Goal: Information Seeking & Learning: Find specific page/section

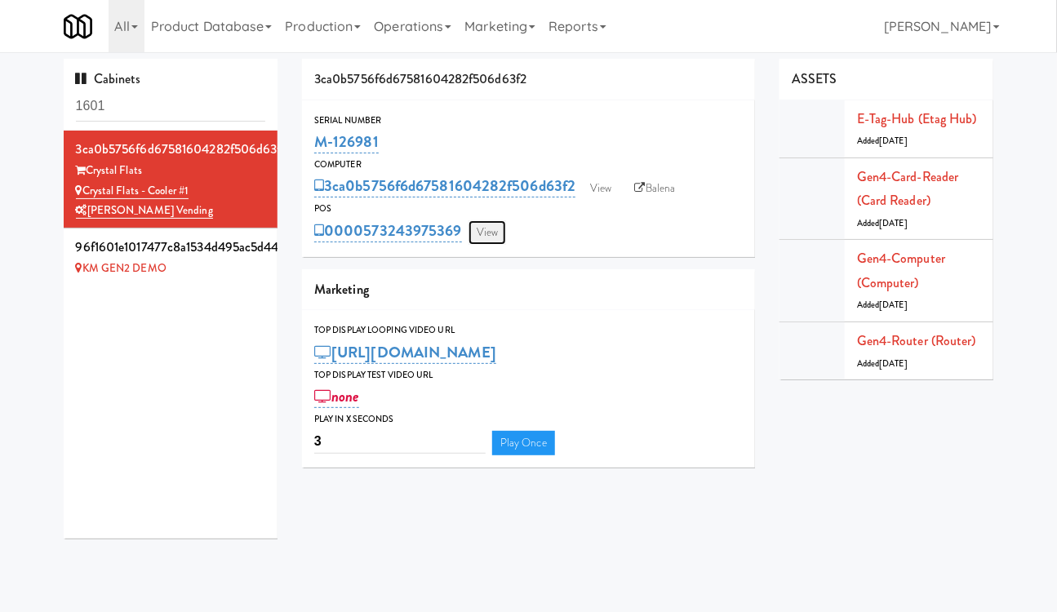
click at [482, 236] on link "View" at bounding box center [488, 232] width 38 height 24
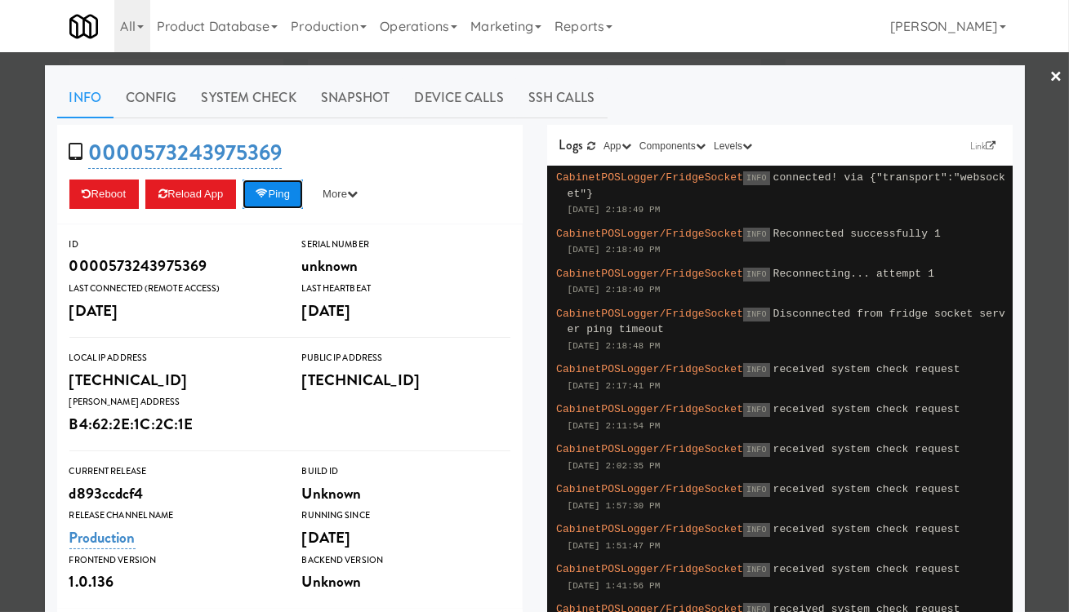
click at [278, 200] on button "Ping" at bounding box center [272, 194] width 60 height 29
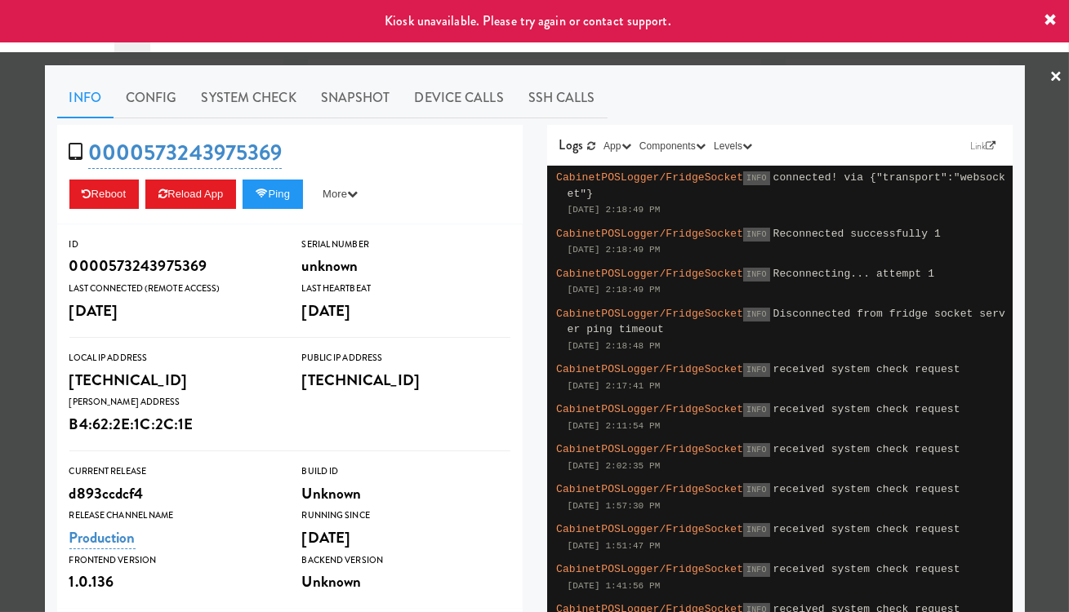
click at [13, 283] on div at bounding box center [534, 306] width 1069 height 612
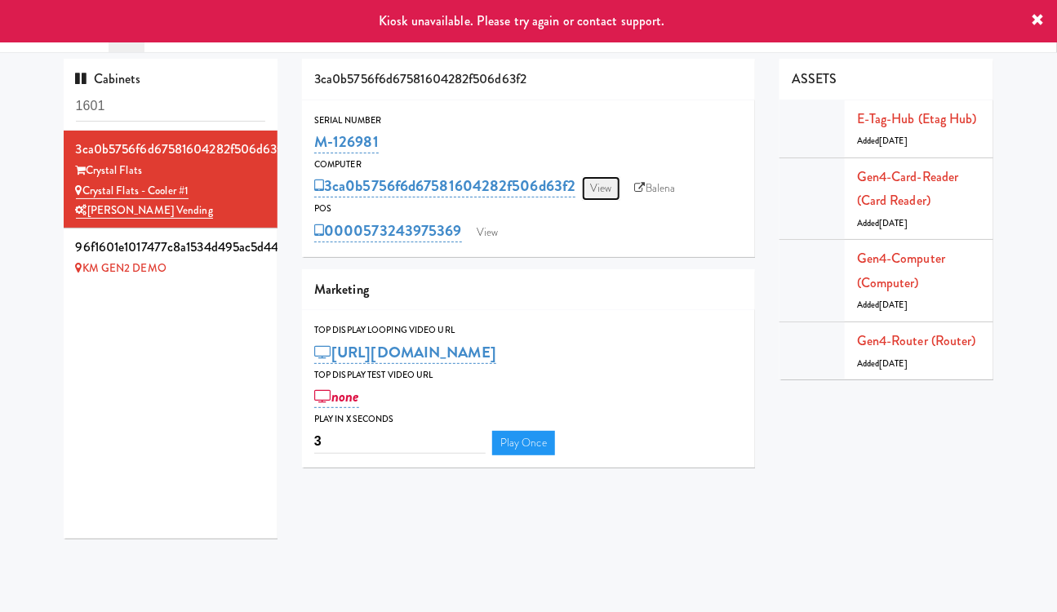
click at [595, 186] on link "View" at bounding box center [601, 188] width 38 height 24
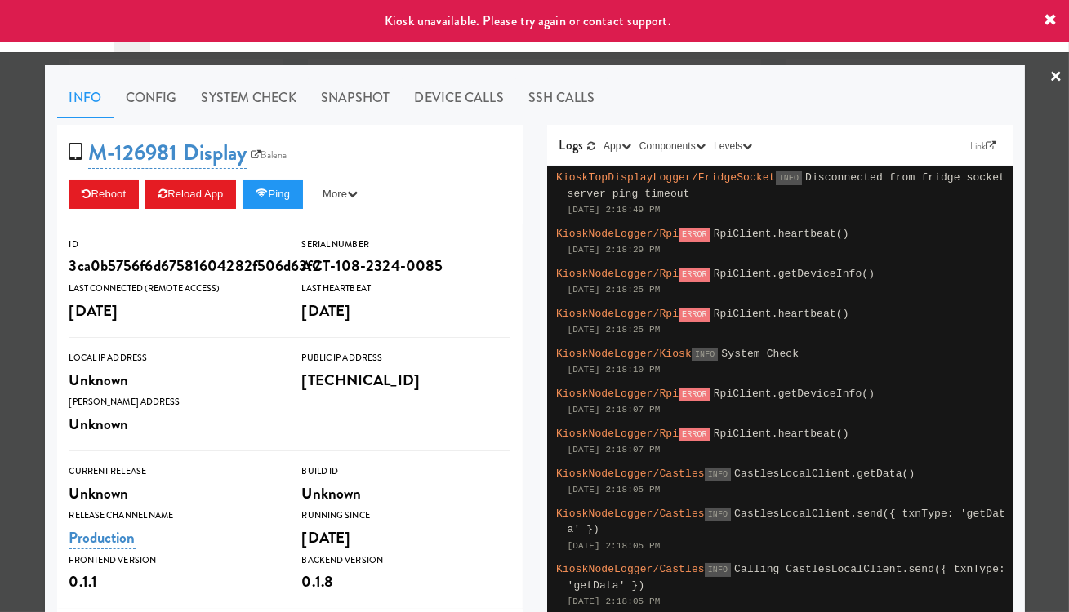
click at [3, 251] on div at bounding box center [534, 306] width 1069 height 612
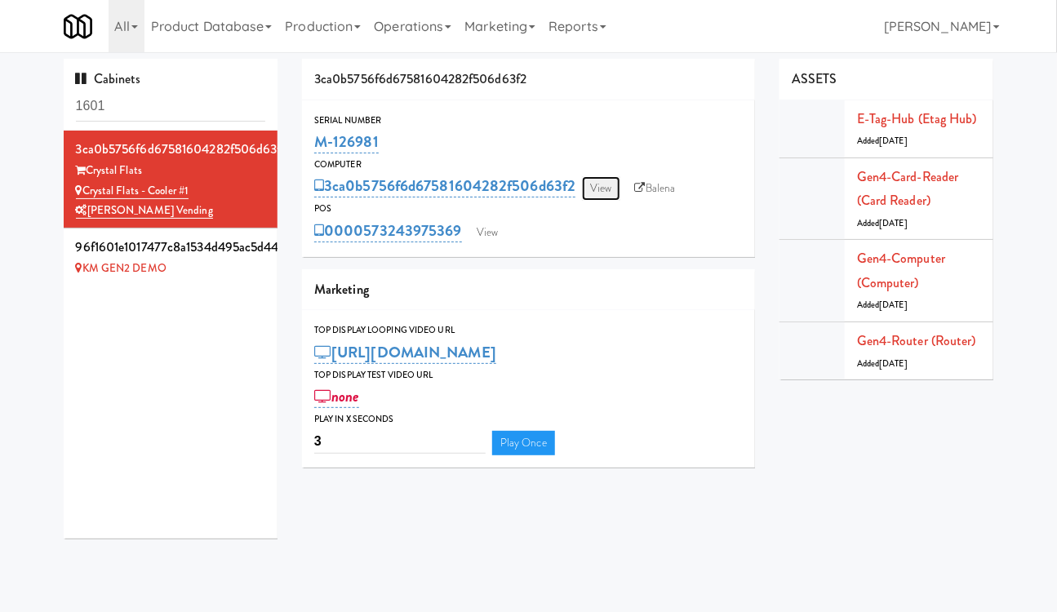
click at [608, 189] on link "View" at bounding box center [601, 188] width 38 height 24
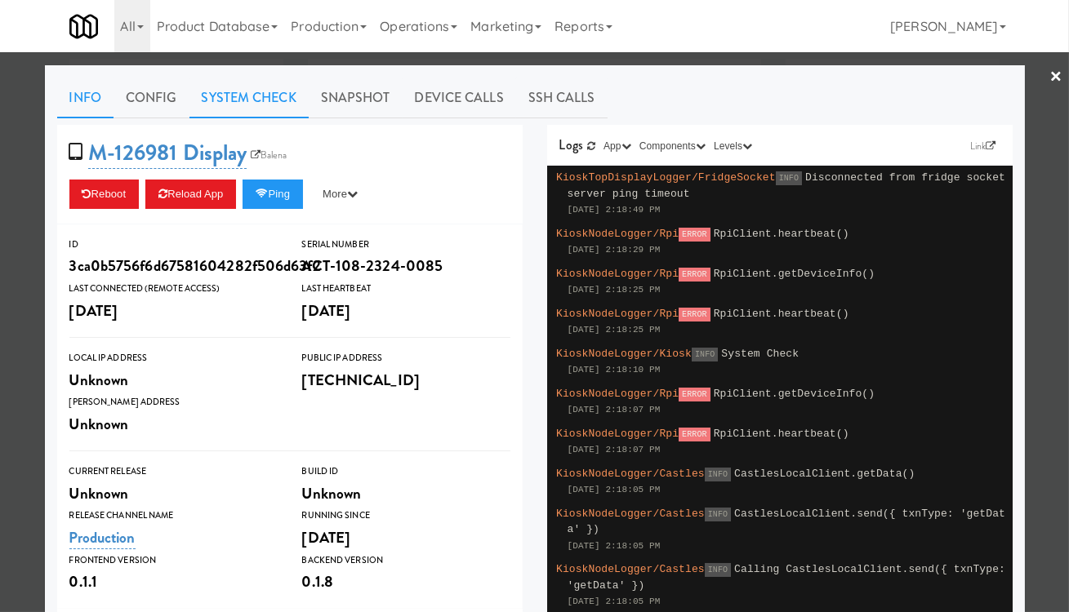
click at [243, 91] on link "System Check" at bounding box center [248, 98] width 119 height 41
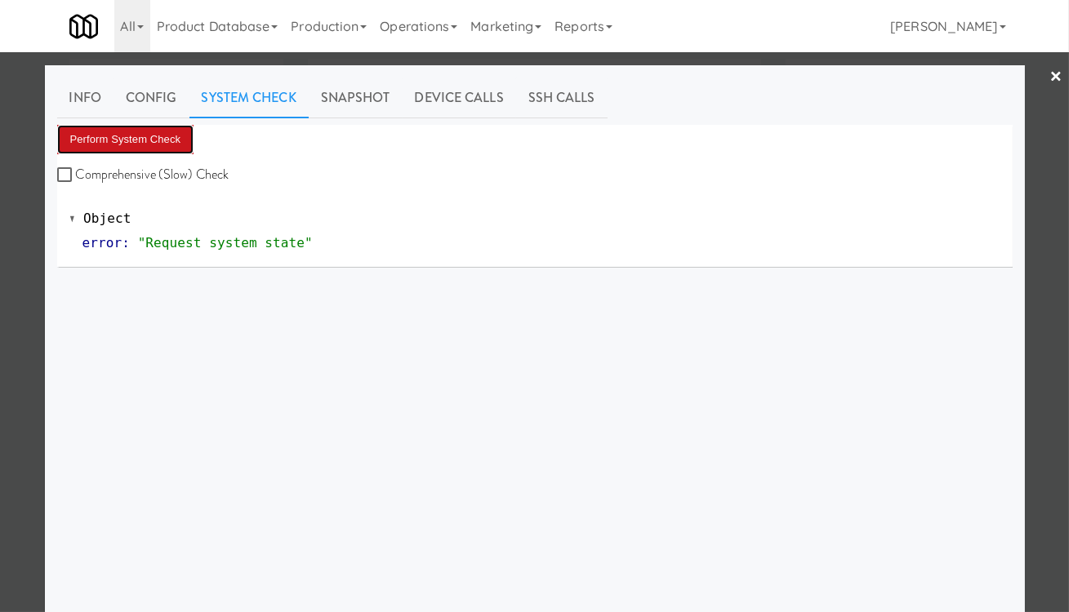
click at [143, 136] on button "Perform System Check" at bounding box center [125, 139] width 137 height 29
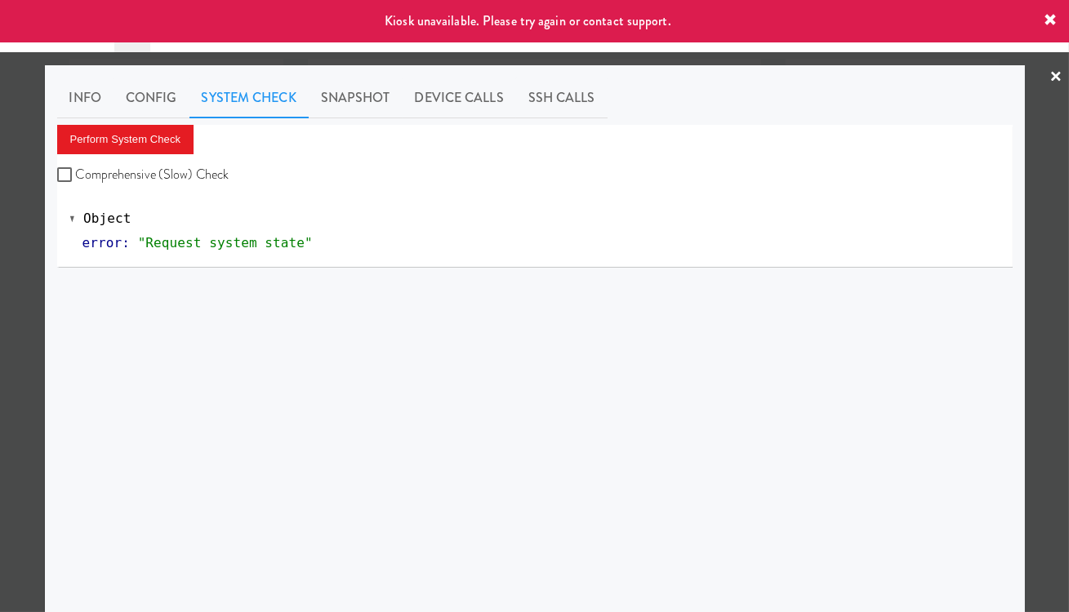
click at [427, 59] on div at bounding box center [534, 306] width 1069 height 612
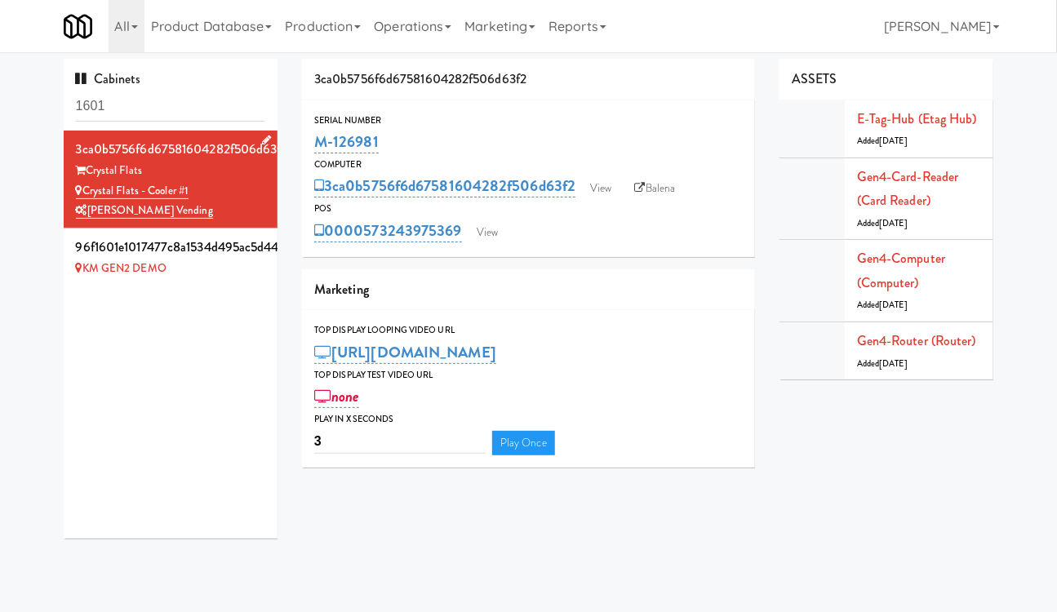
click at [257, 183] on li "3ca0b5756f6d67581604282f506d63f2 Crystal Flats Crystal Flats - Cooler #1 Delong…" at bounding box center [171, 180] width 215 height 98
click at [496, 229] on link "View" at bounding box center [488, 232] width 38 height 24
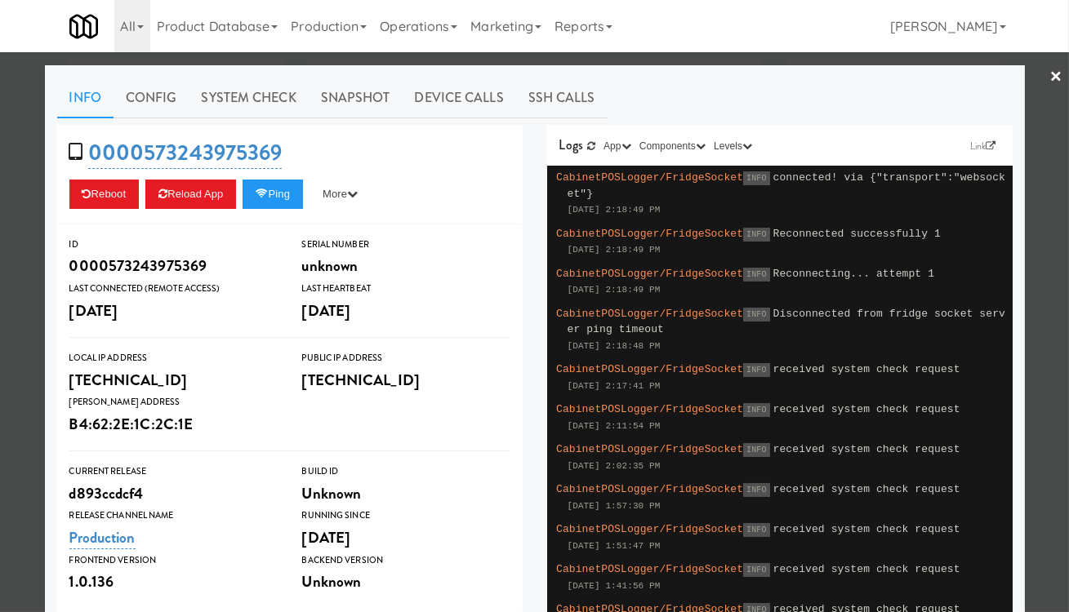
click at [1051, 216] on div at bounding box center [534, 306] width 1069 height 612
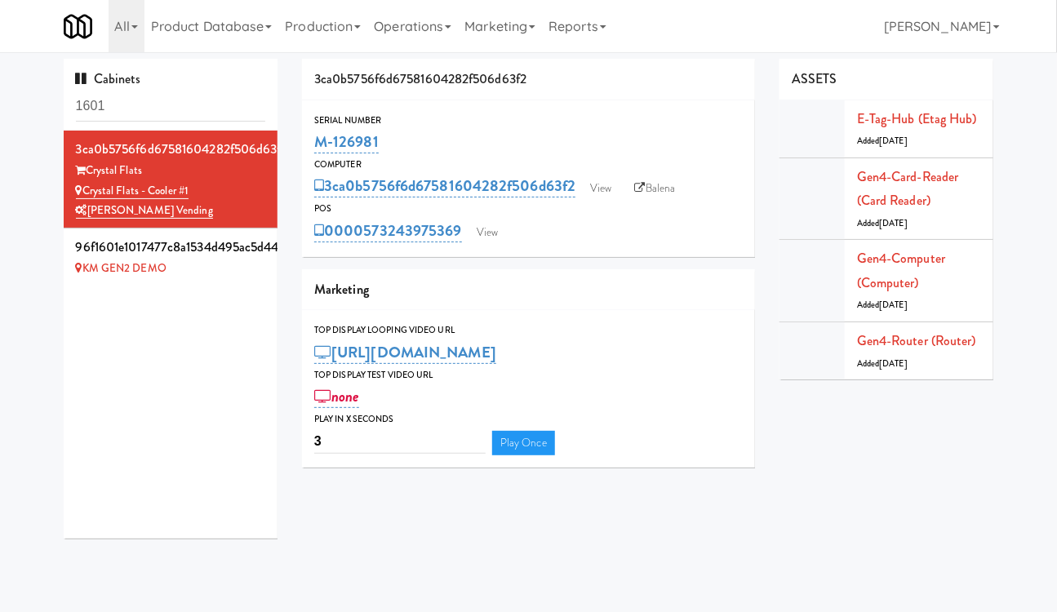
drag, startPoint x: 377, startPoint y: 135, endPoint x: 313, endPoint y: 139, distance: 64.6
click at [313, 139] on div "Serial Number M-126981" at bounding box center [528, 135] width 453 height 44
copy link "M-126981"
click at [126, 107] on input "1601" at bounding box center [171, 106] width 190 height 30
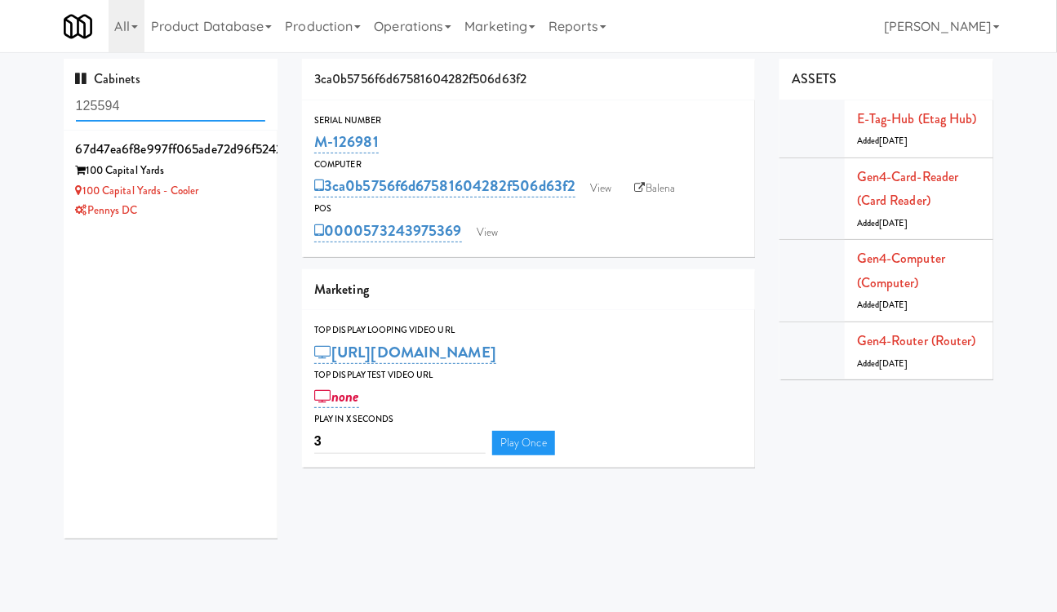
drag, startPoint x: 158, startPoint y: 114, endPoint x: 63, endPoint y: 107, distance: 95.8
click at [64, 107] on div "Cabinets 125594" at bounding box center [171, 95] width 215 height 72
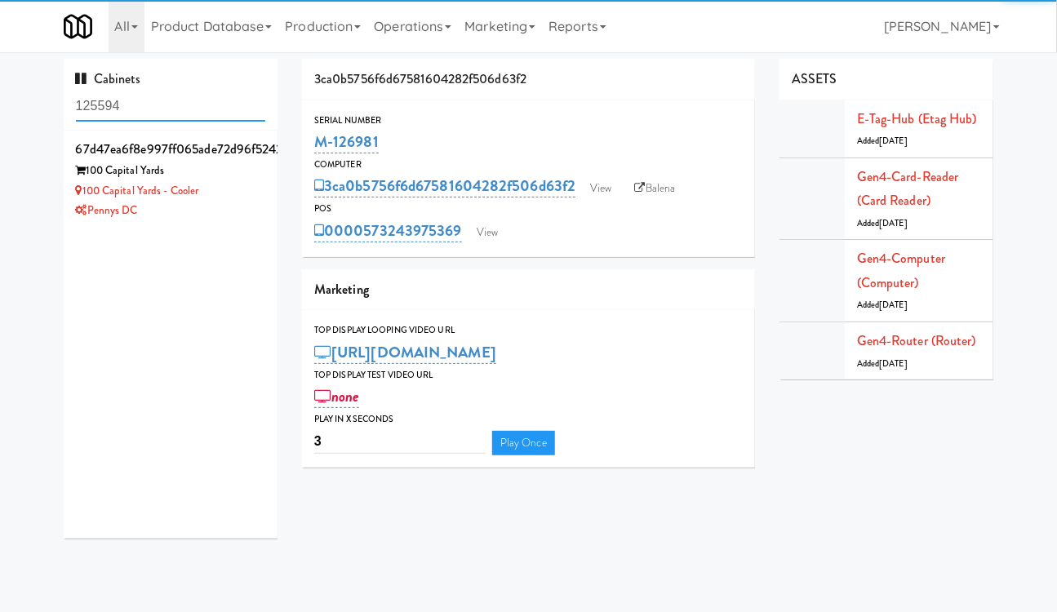
type input "125594"
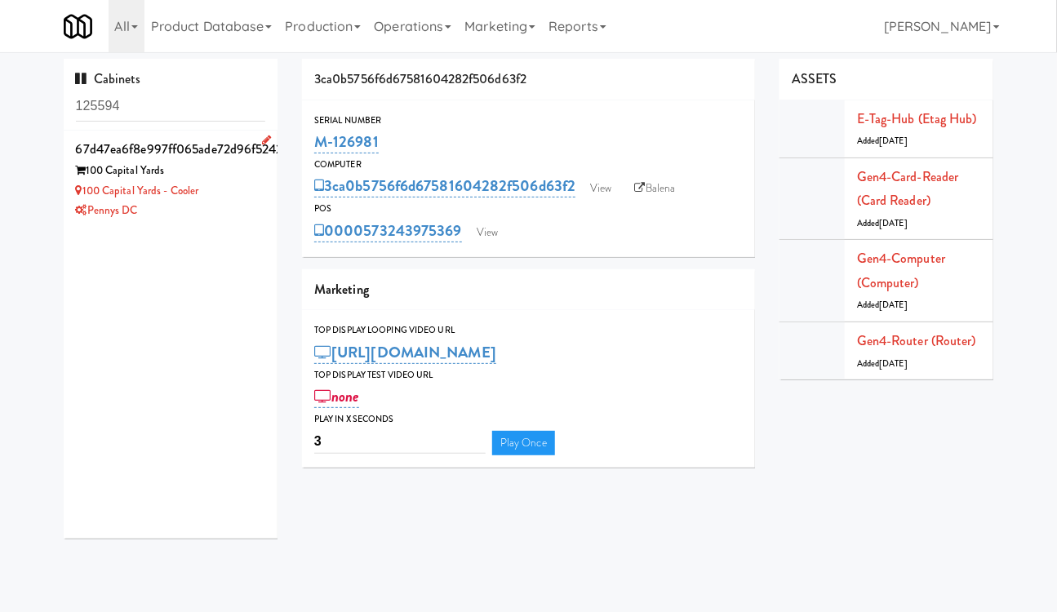
click at [223, 212] on div "Pennys DC" at bounding box center [171, 211] width 190 height 20
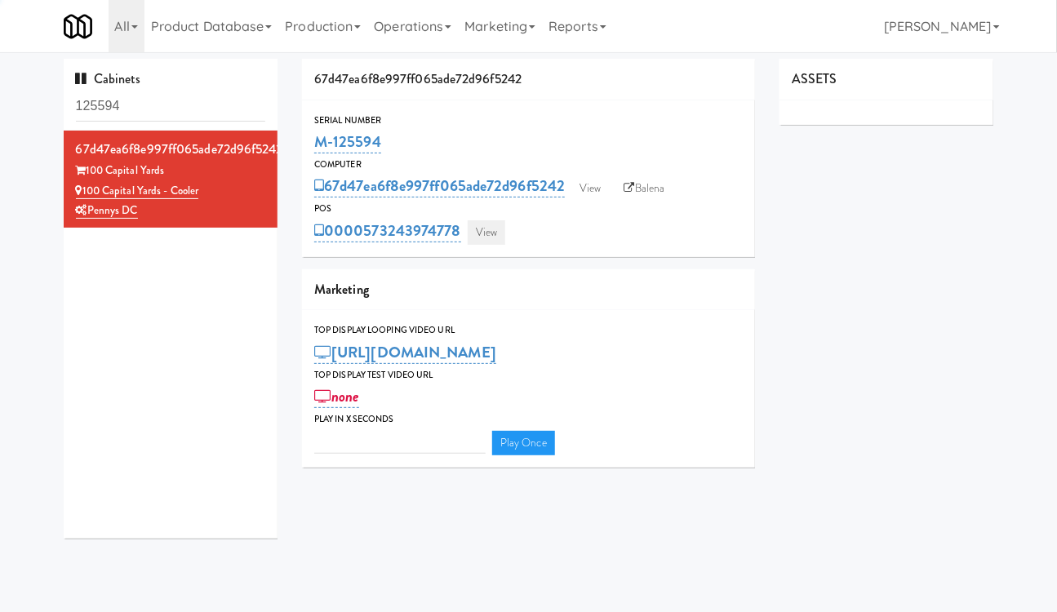
type input "3"
click at [483, 228] on link "View" at bounding box center [487, 232] width 38 height 24
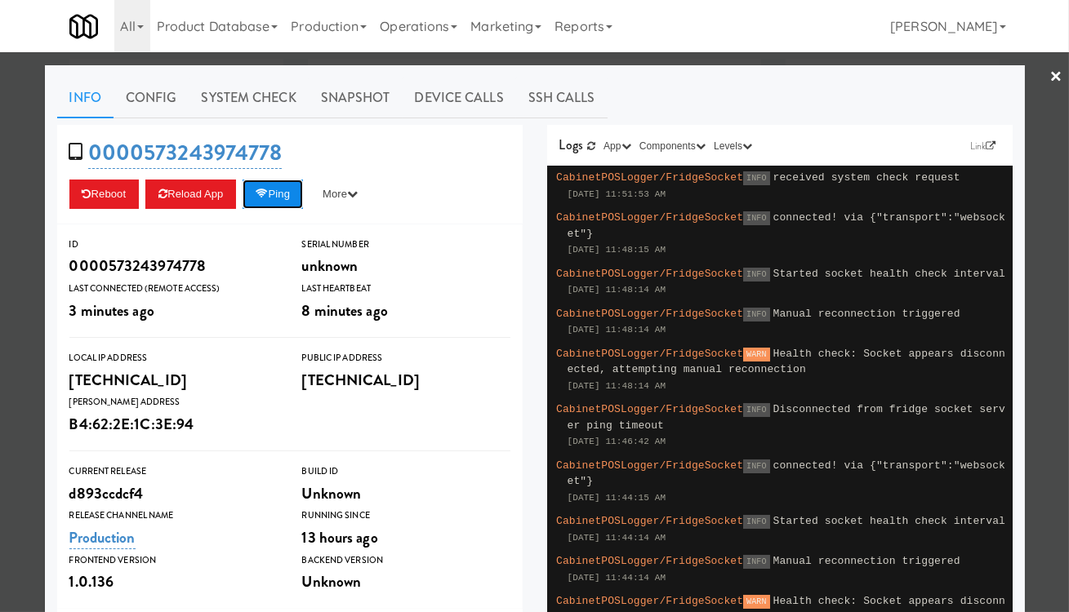
click at [286, 193] on button "Ping" at bounding box center [272, 194] width 60 height 29
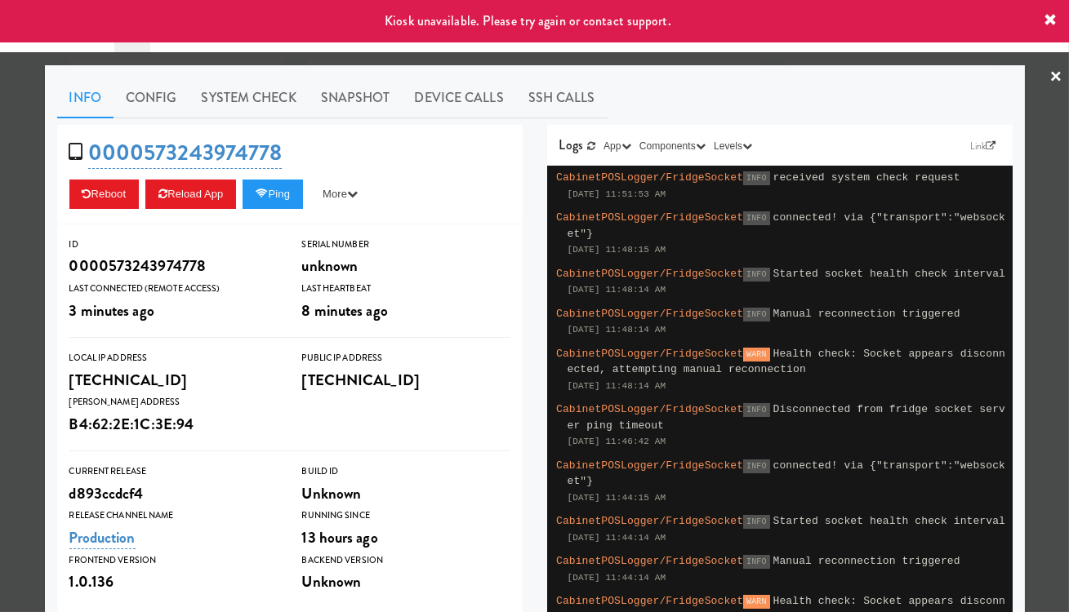
click at [595, 59] on div at bounding box center [534, 306] width 1069 height 612
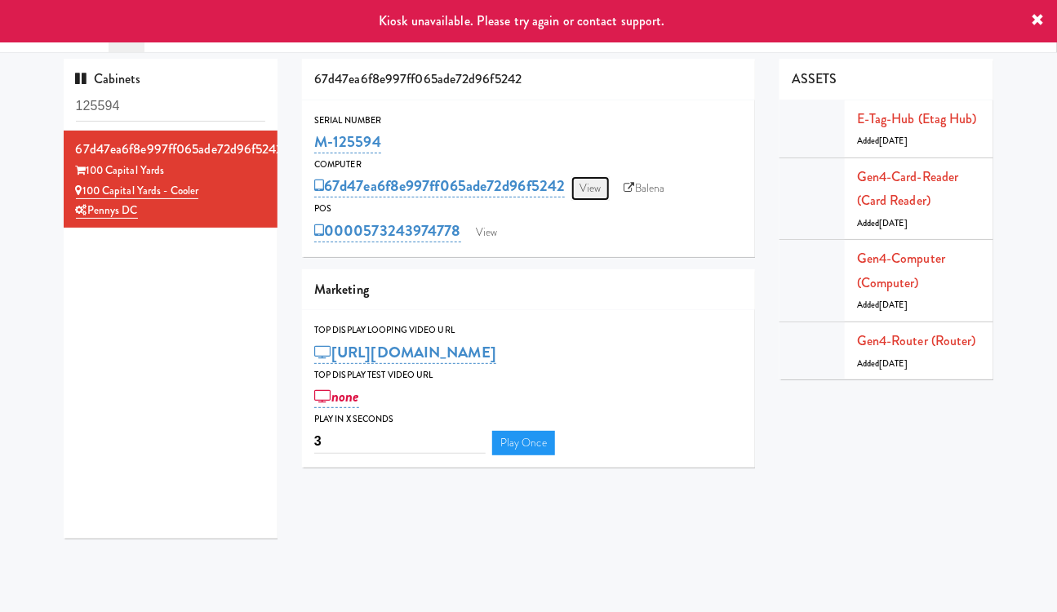
click at [598, 183] on link "View" at bounding box center [590, 188] width 38 height 24
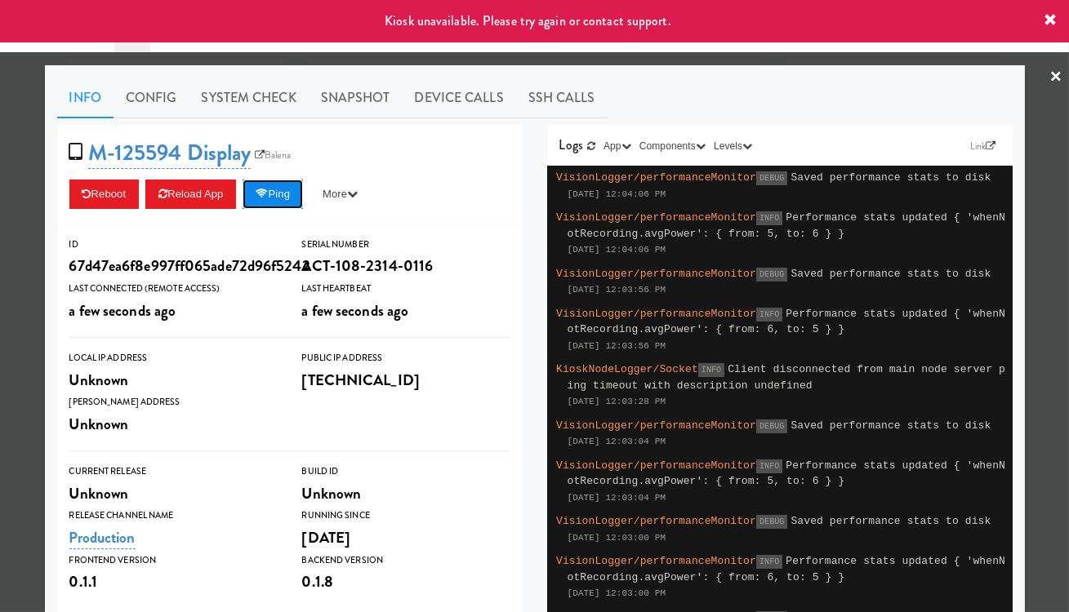
click at [278, 189] on button "Ping" at bounding box center [272, 194] width 60 height 29
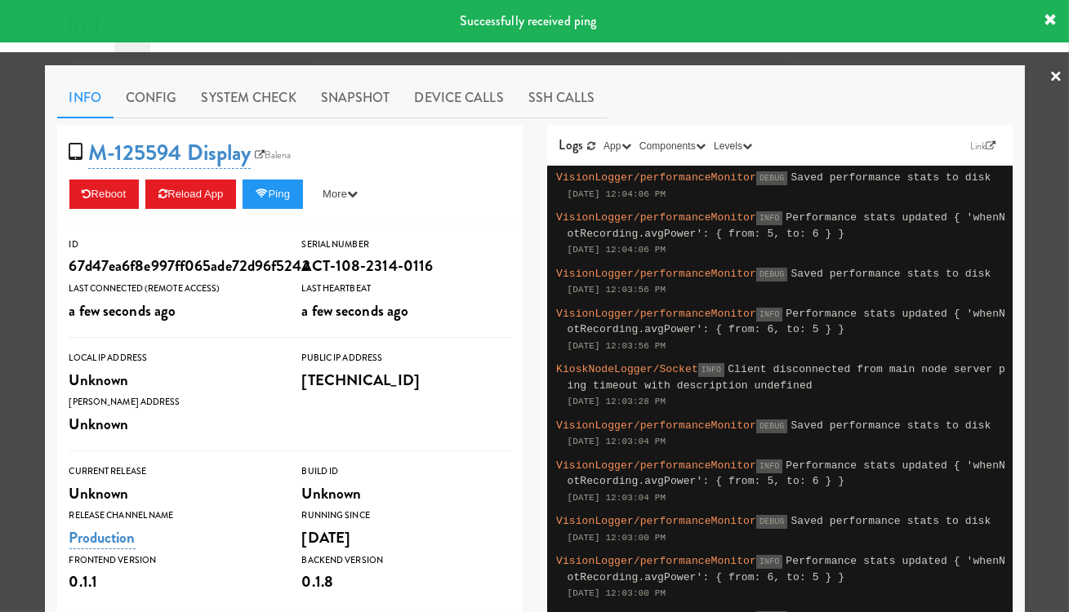
click at [1044, 184] on div at bounding box center [534, 306] width 1069 height 612
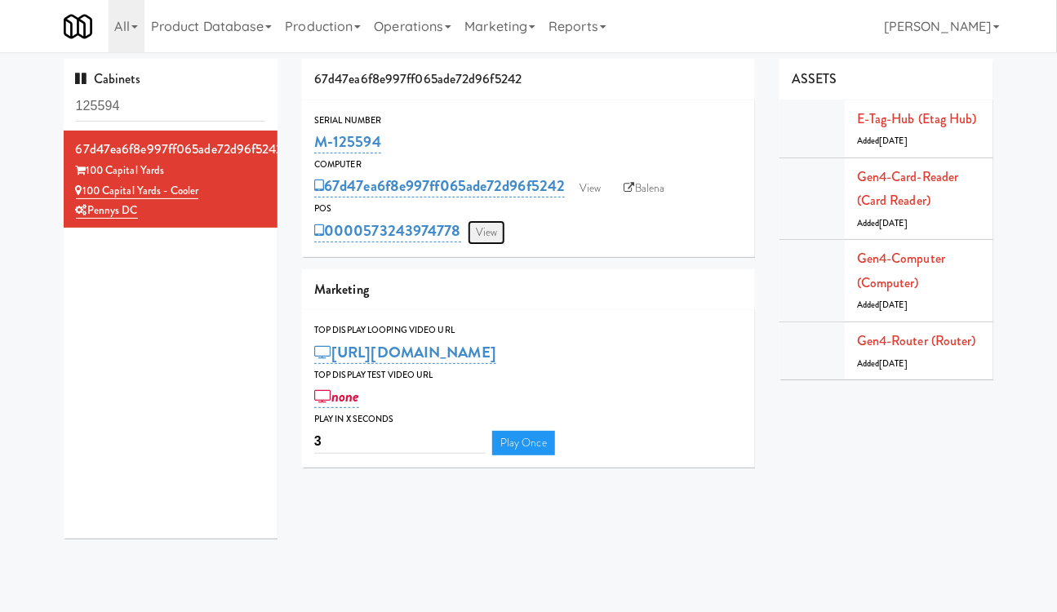
click at [490, 238] on link "View" at bounding box center [487, 232] width 38 height 24
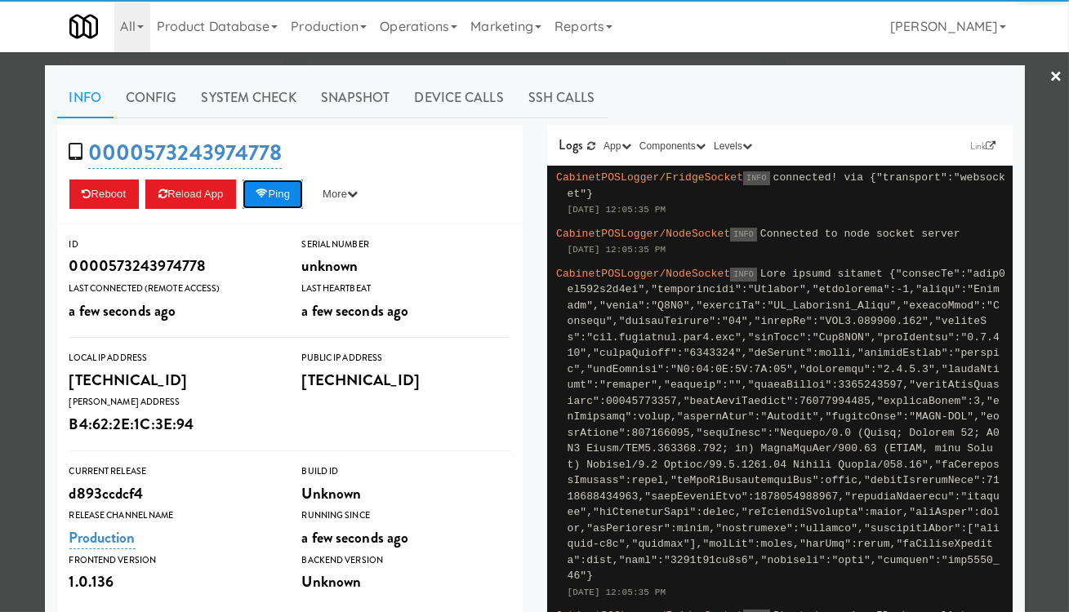
click at [288, 197] on button "Ping" at bounding box center [272, 194] width 60 height 29
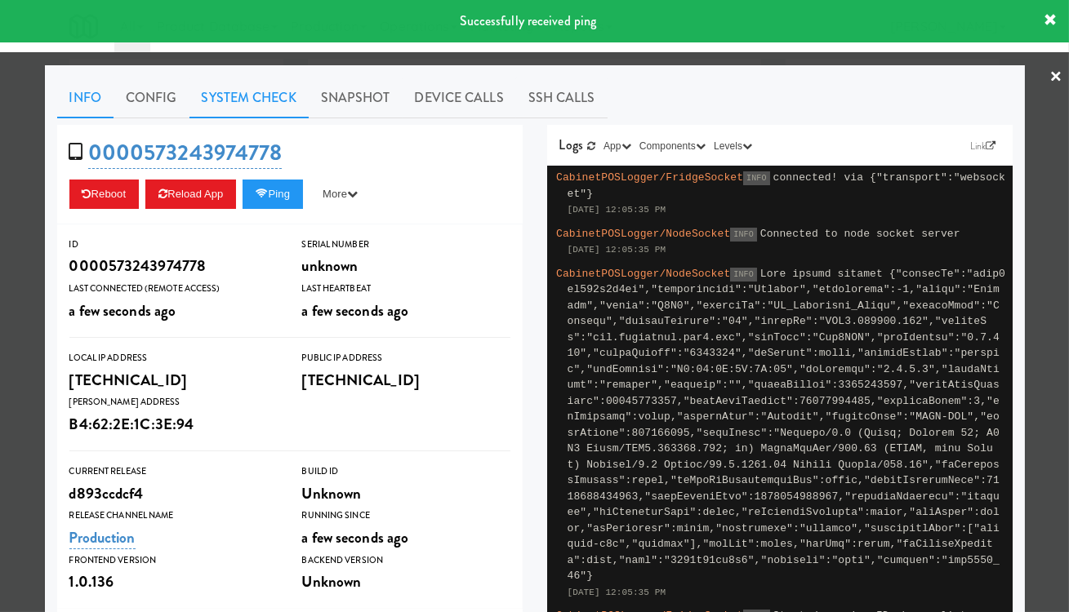
click at [265, 98] on link "System Check" at bounding box center [248, 98] width 119 height 41
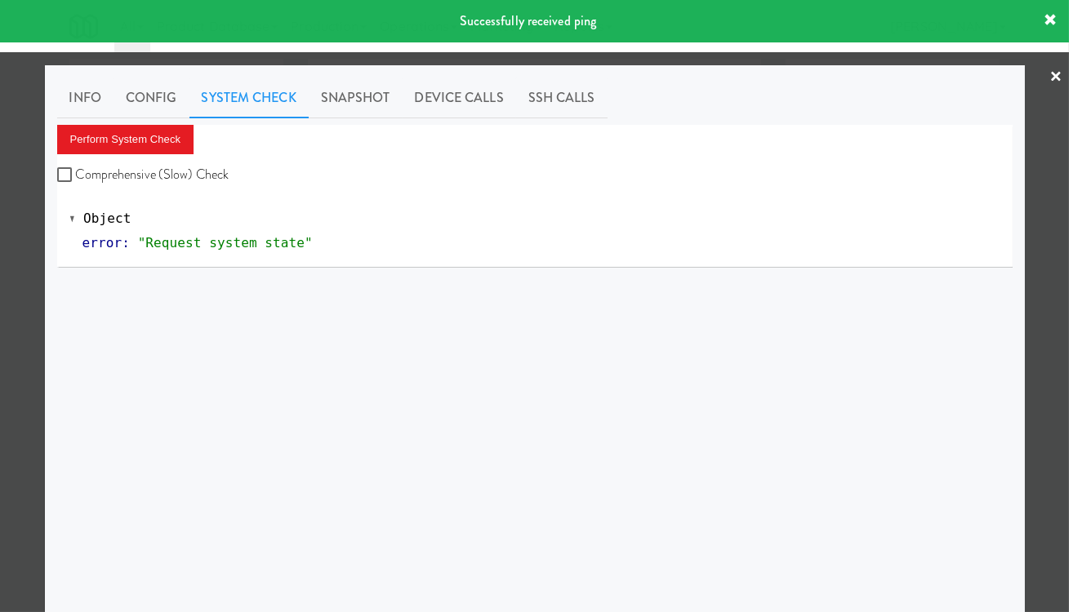
click at [173, 173] on label "Comprehensive (Slow) Check" at bounding box center [143, 174] width 172 height 24
click at [76, 173] on input "Comprehensive (Slow) Check" at bounding box center [66, 175] width 19 height 13
checkbox input "true"
click at [146, 135] on button "Perform System Check" at bounding box center [125, 139] width 137 height 29
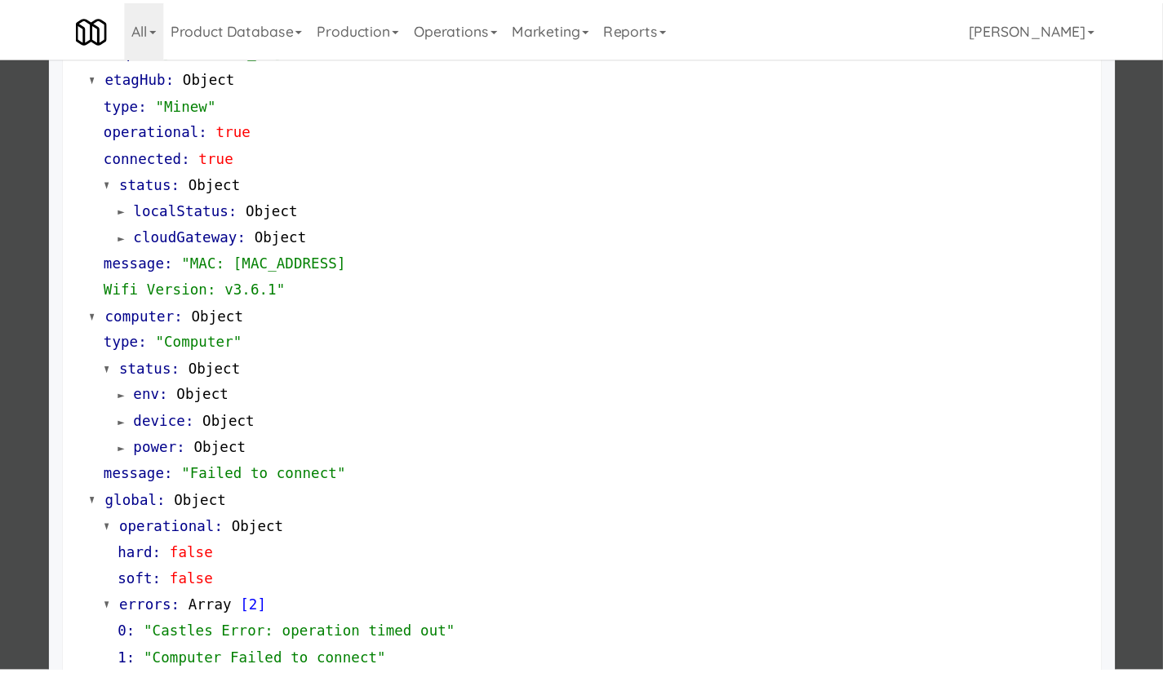
scroll to position [1306, 0]
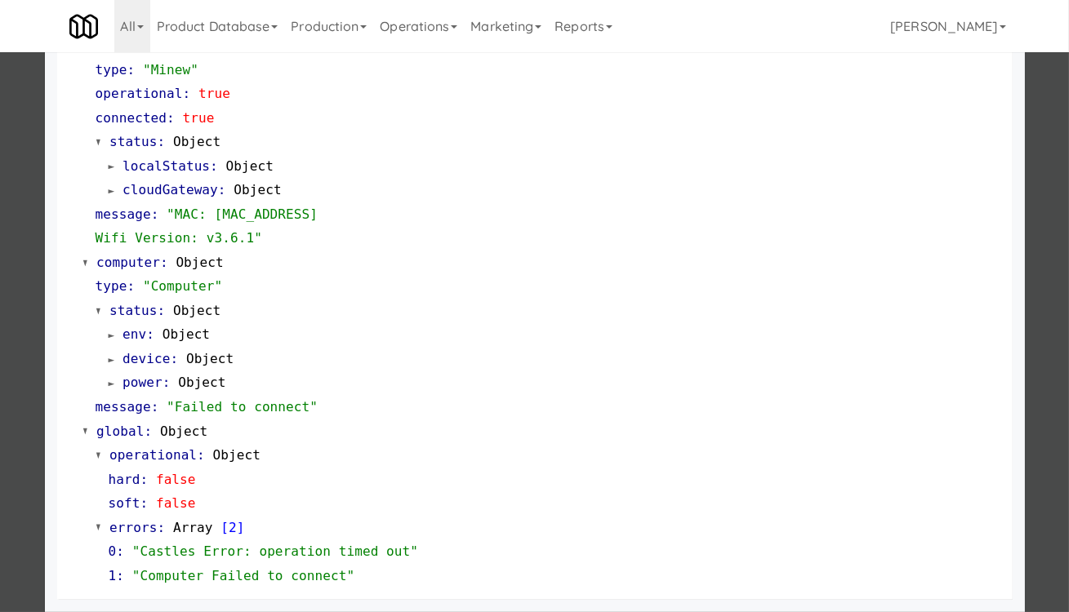
click at [1042, 406] on div at bounding box center [534, 306] width 1069 height 612
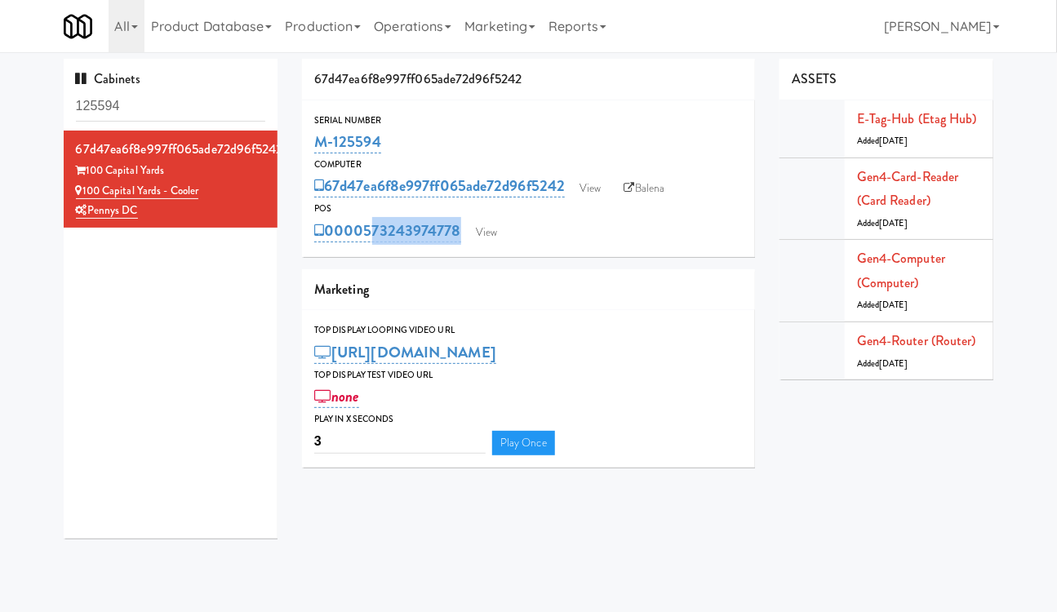
drag, startPoint x: 472, startPoint y: 245, endPoint x: 367, endPoint y: 244, distance: 104.5
click at [367, 244] on div "Serial Number M-125594 Computer 67d47ea6f8e997ff065ade72d96f5242 View Balena PO…" at bounding box center [528, 178] width 453 height 157
copy div "573243974778 View"
click at [164, 98] on input "125594" at bounding box center [171, 106] width 190 height 30
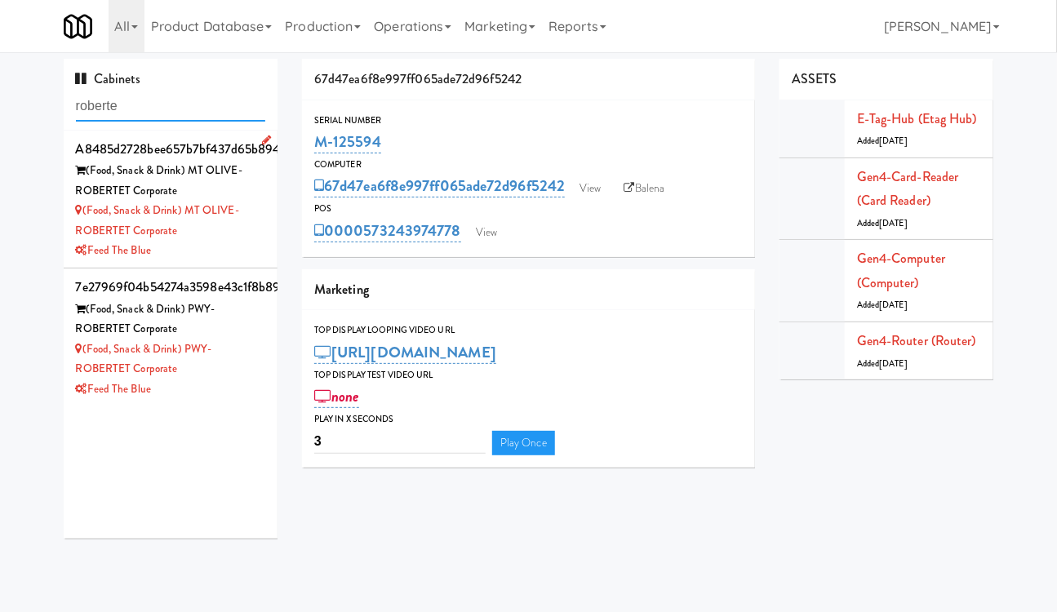
type input "roberte"
click at [233, 245] on div "Feed The Blue" at bounding box center [171, 251] width 190 height 20
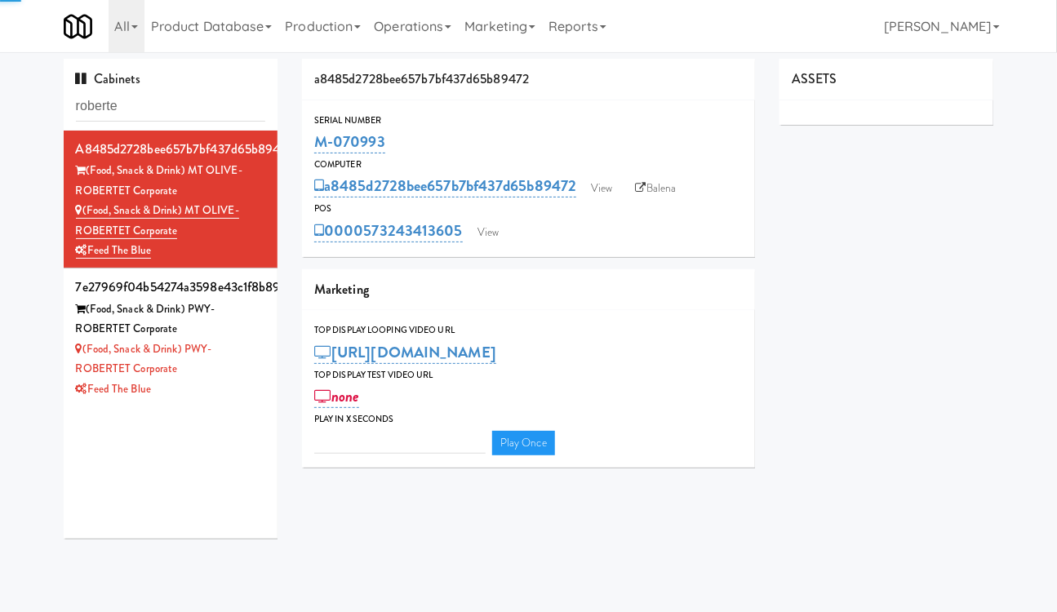
type input "3"
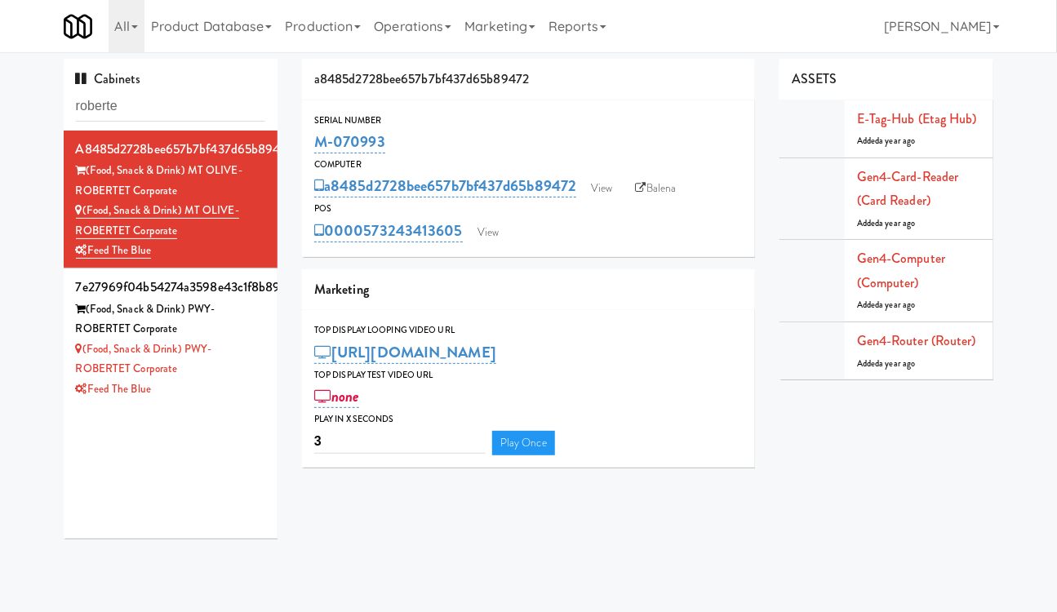
drag, startPoint x: 406, startPoint y: 136, endPoint x: 305, endPoint y: 133, distance: 100.5
click at [305, 133] on div "Serial Number M-070993" at bounding box center [528, 135] width 453 height 44
copy link "M-070993"
click at [415, 142] on div "M-070993" at bounding box center [528, 142] width 429 height 28
drag, startPoint x: 402, startPoint y: 141, endPoint x: 303, endPoint y: 146, distance: 99.7
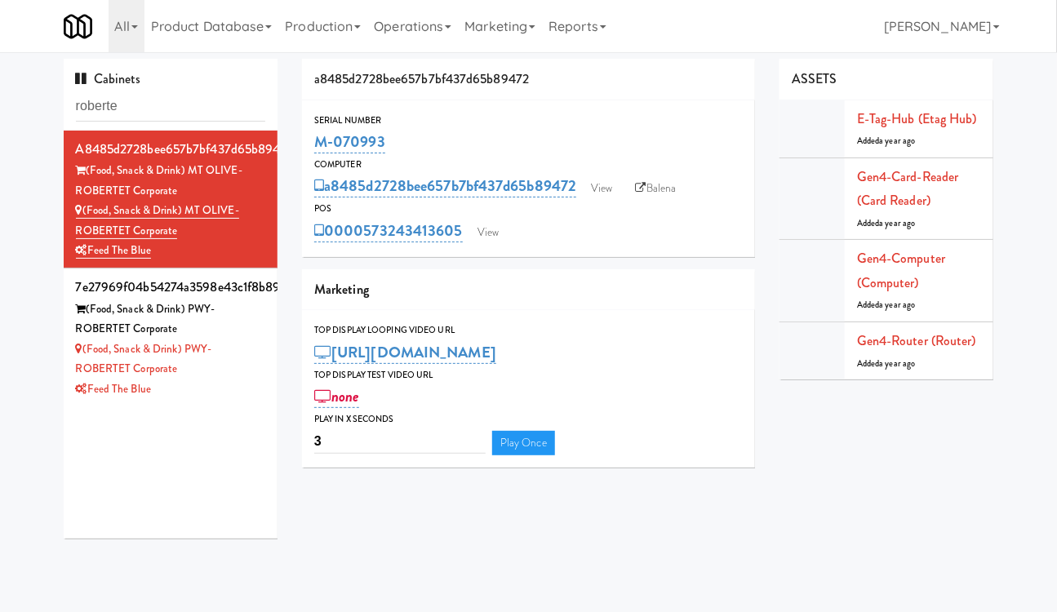
click at [303, 146] on div "Serial Number M-070993" at bounding box center [528, 135] width 453 height 44
copy link "M-070993"
click at [224, 368] on div "(Food, Snack & Drink) PWY-ROBERTET Corporate" at bounding box center [171, 360] width 190 height 40
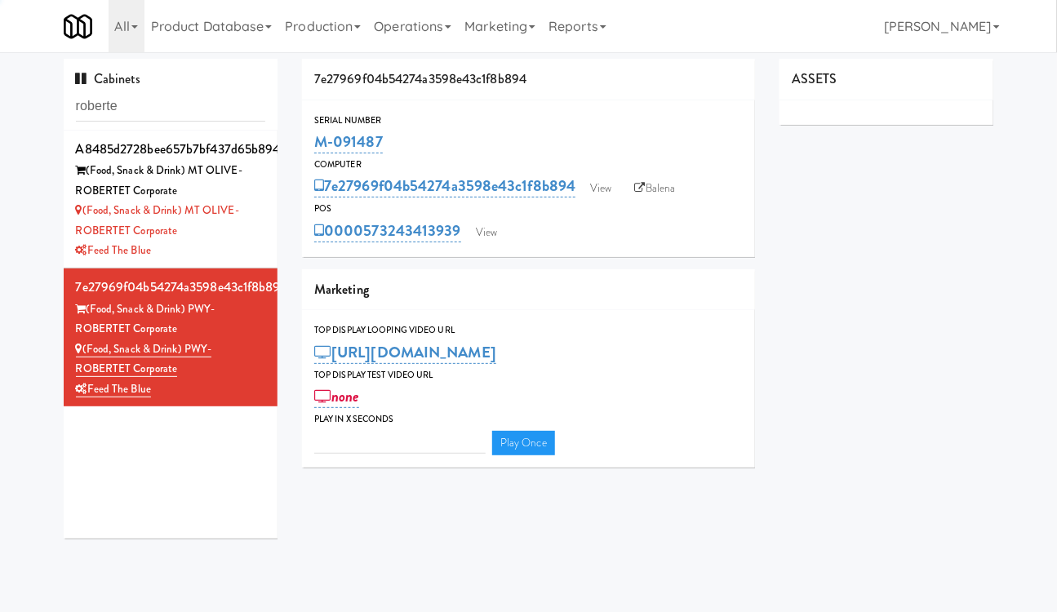
type input "3"
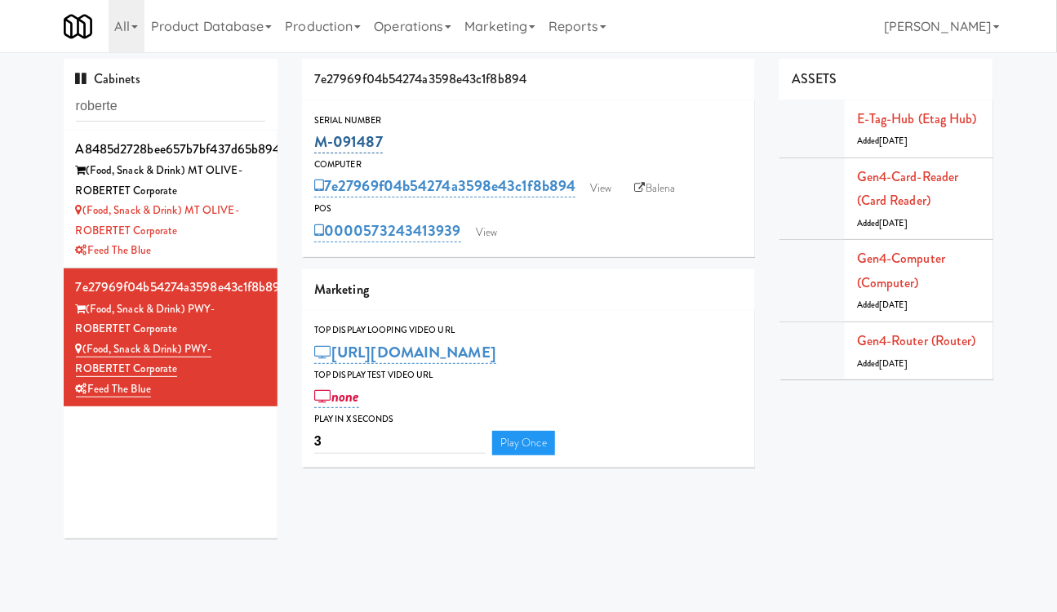
drag, startPoint x: 402, startPoint y: 147, endPoint x: 317, endPoint y: 150, distance: 85.8
click at [317, 150] on div "M-091487" at bounding box center [528, 142] width 429 height 28
copy link "M-091487"
click at [135, 121] on input "roberte" at bounding box center [171, 106] width 190 height 30
click at [135, 118] on input "roberte" at bounding box center [171, 106] width 190 height 30
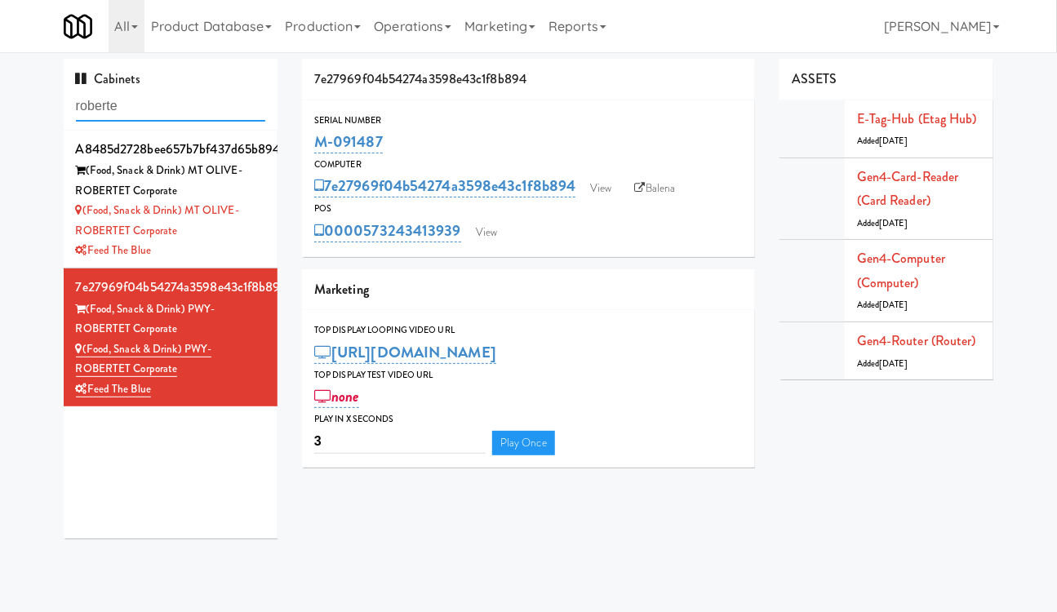
click at [135, 118] on input "roberte" at bounding box center [171, 106] width 190 height 30
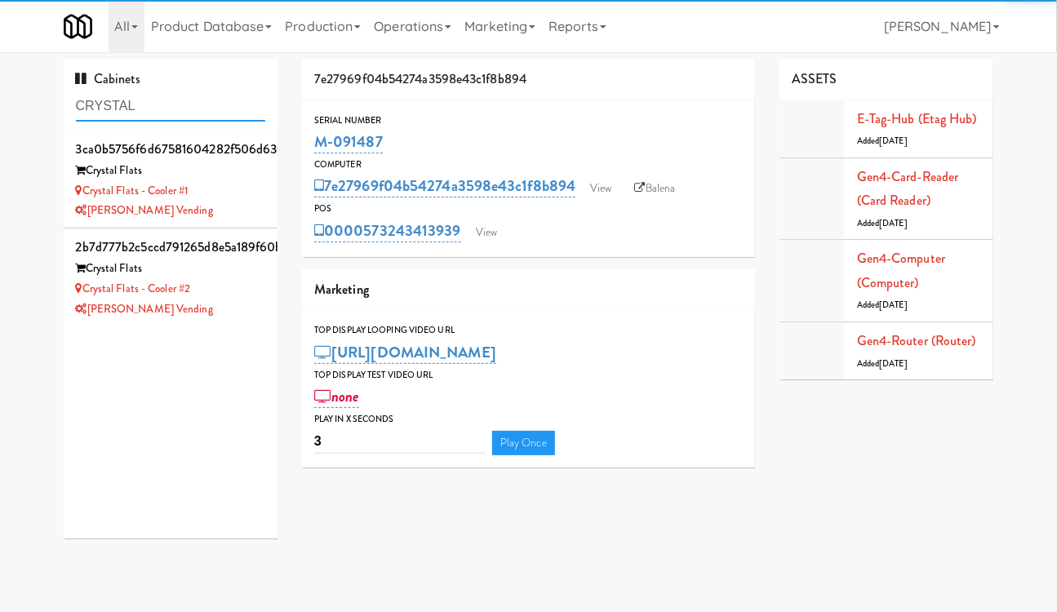
type input "CRYSTAL"
click at [238, 194] on div "Crystal Flats - Cooler #1" at bounding box center [171, 191] width 190 height 20
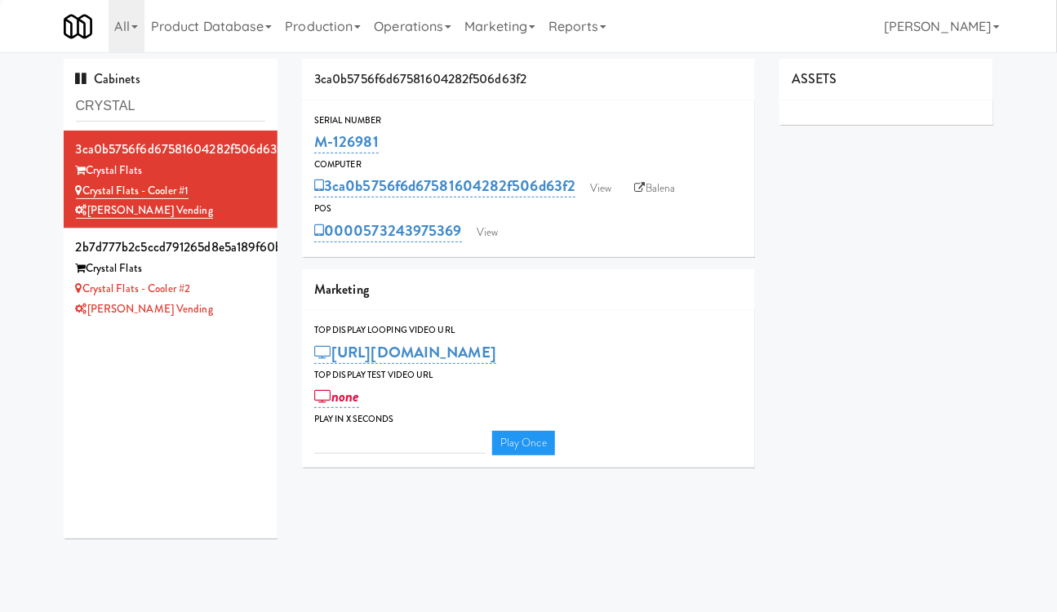
type input "3"
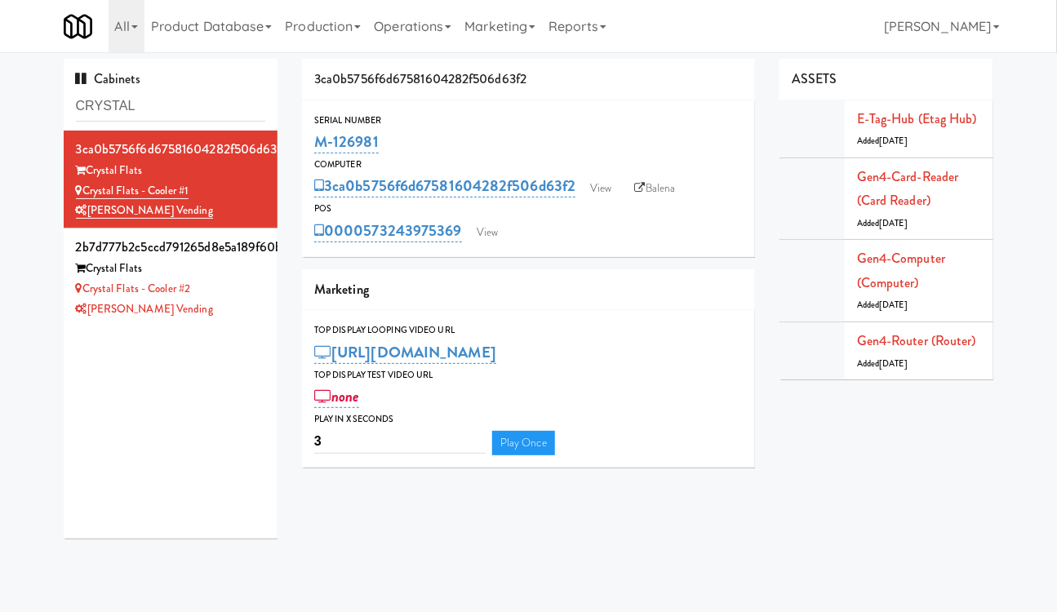
drag, startPoint x: 403, startPoint y: 140, endPoint x: 302, endPoint y: 140, distance: 101.2
click at [302, 140] on div "Serial Number M-126981" at bounding box center [528, 135] width 453 height 44
copy link "M-126981"
click at [660, 194] on link "Balena" at bounding box center [655, 188] width 57 height 24
click at [608, 187] on link "View" at bounding box center [601, 188] width 38 height 24
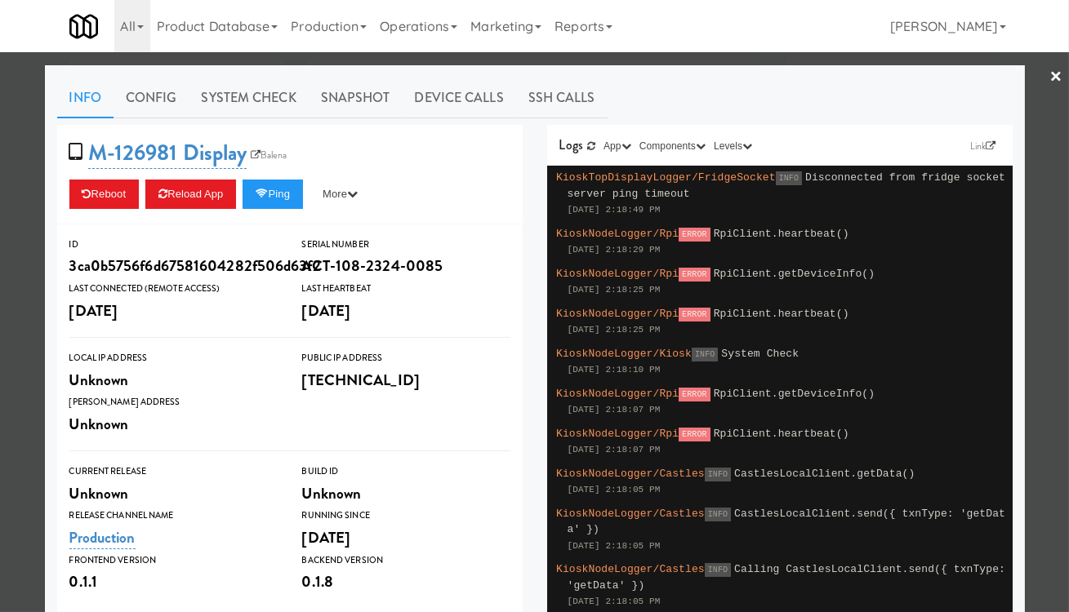
drag, startPoint x: 677, startPoint y: 206, endPoint x: 563, endPoint y: 210, distance: 113.5
click at [563, 210] on div "KioskTopDisplayLogger/FridgeSocket INFO Disconnected from fridge socket server …" at bounding box center [779, 194] width 452 height 56
copy span "Sep 8, 2025 2:18:49 PM"
click at [986, 143] on icon at bounding box center [990, 146] width 10 height 10
click at [641, 60] on div at bounding box center [534, 306] width 1069 height 612
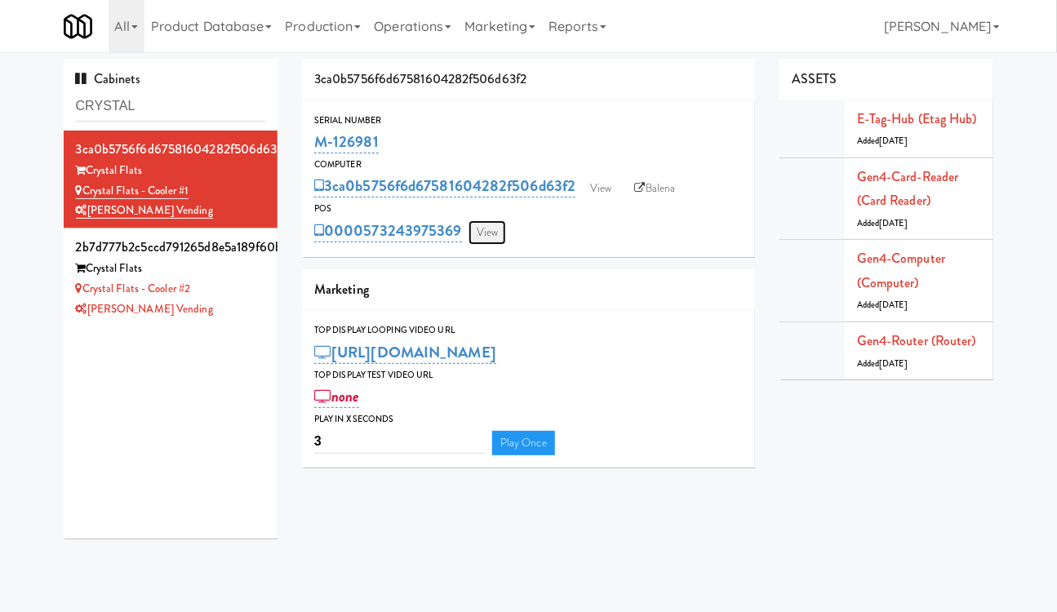
click at [503, 234] on link "View" at bounding box center [488, 232] width 38 height 24
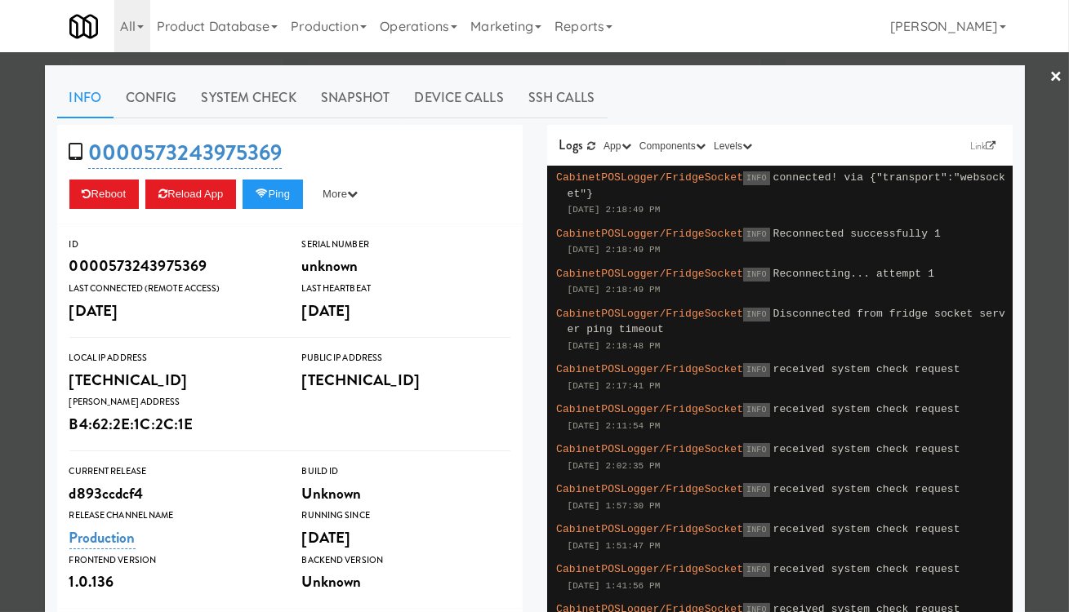
click at [690, 56] on div at bounding box center [534, 306] width 1069 height 612
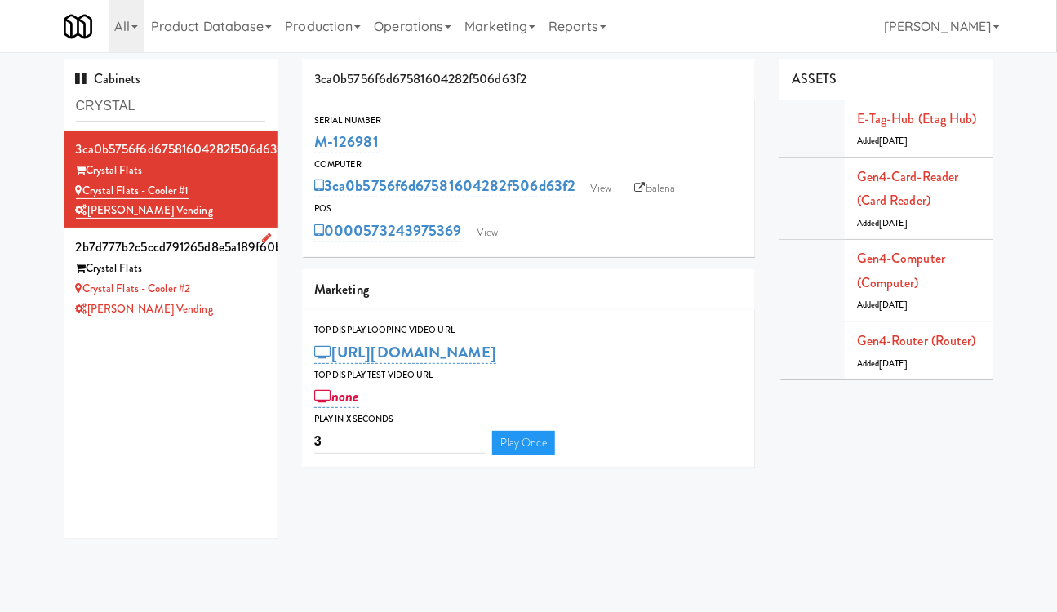
click at [223, 317] on div "[PERSON_NAME] Vending" at bounding box center [171, 310] width 190 height 20
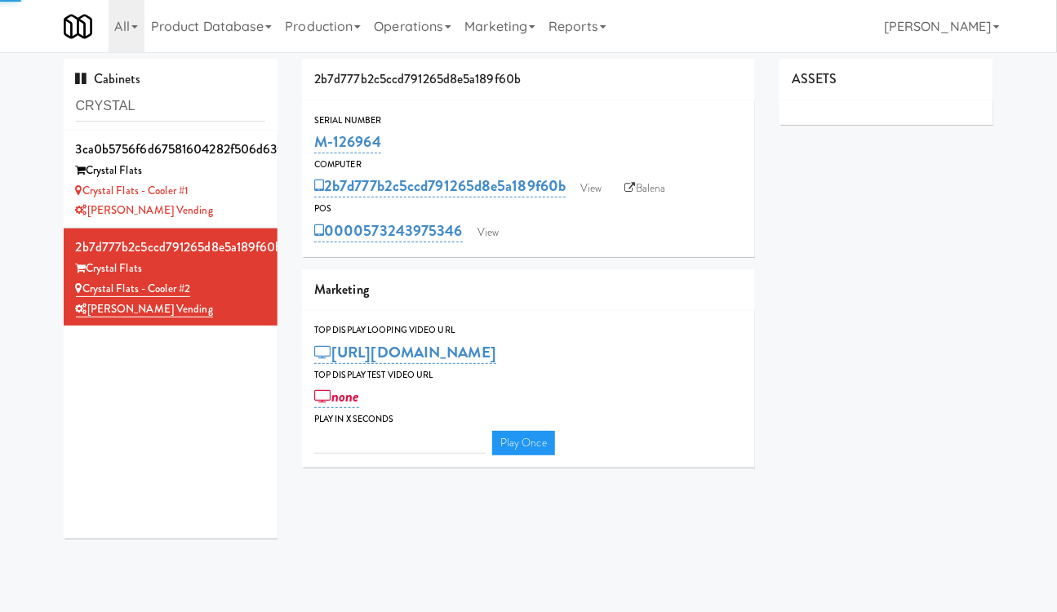
type input "3"
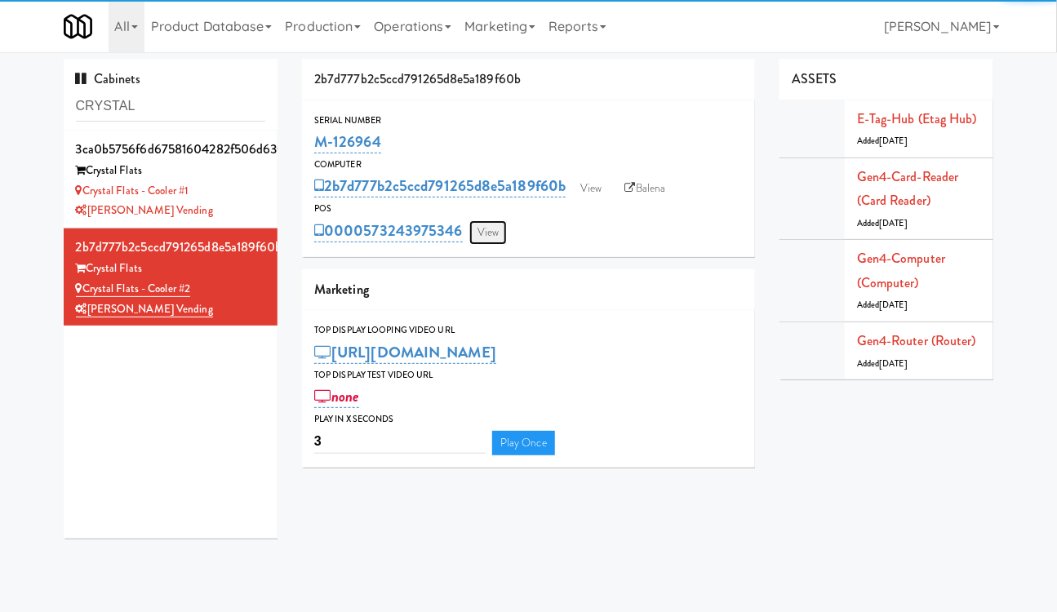
click at [494, 227] on link "View" at bounding box center [488, 232] width 38 height 24
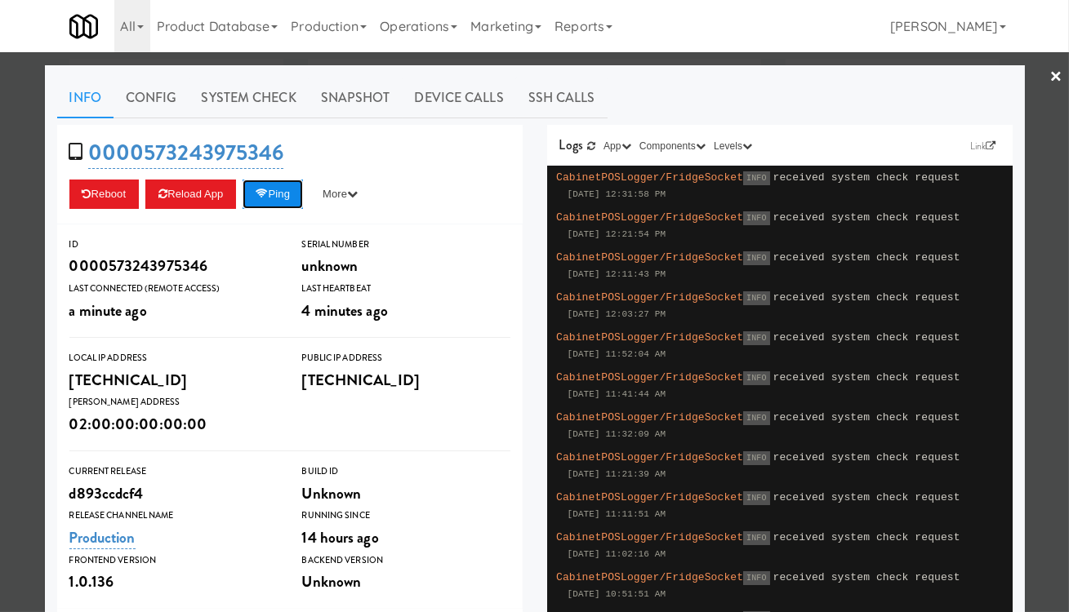
click at [291, 191] on button "Ping" at bounding box center [272, 194] width 60 height 29
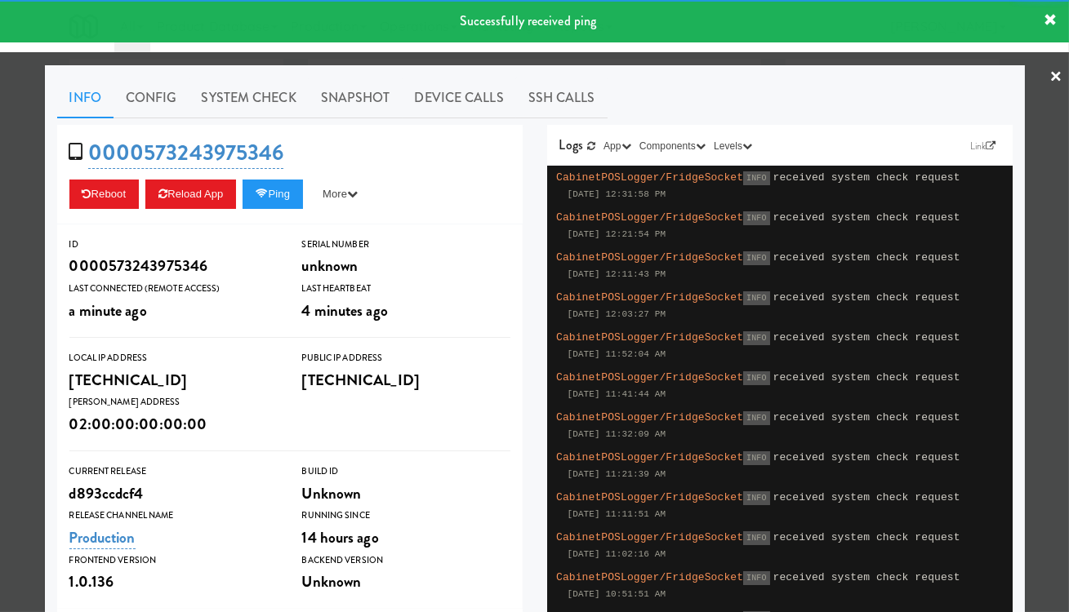
click at [27, 304] on div at bounding box center [534, 306] width 1069 height 612
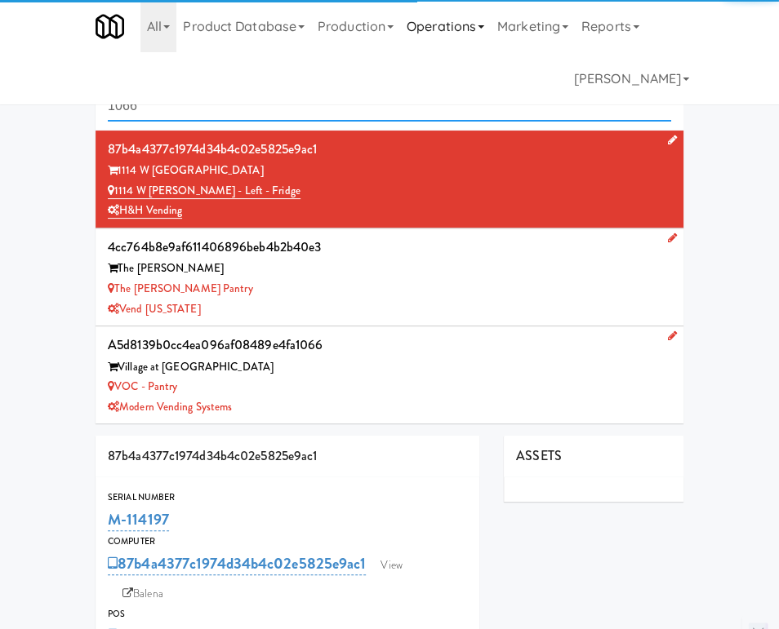
type input "3"
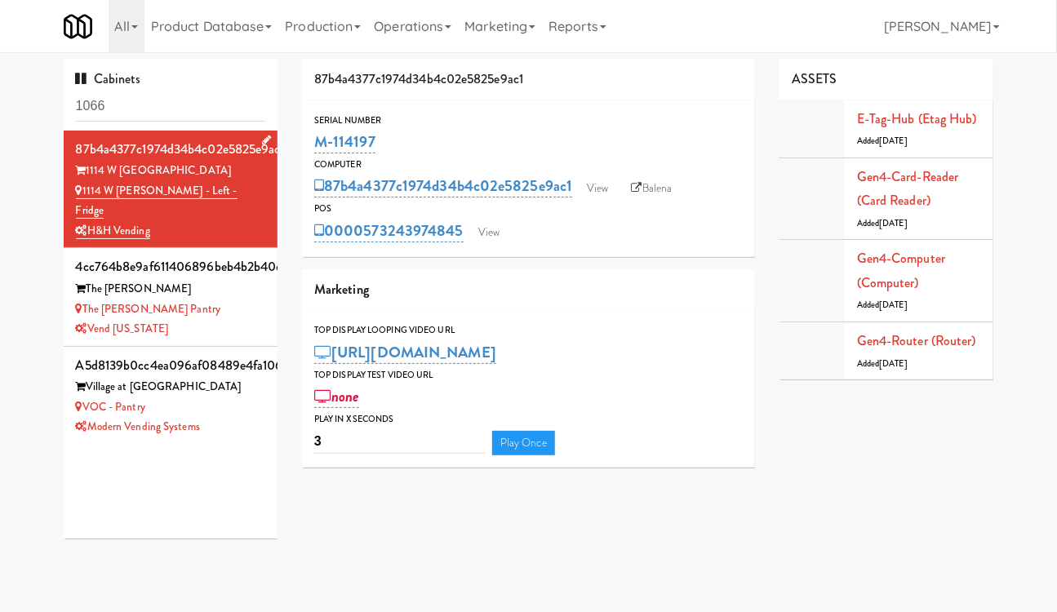
drag, startPoint x: 185, startPoint y: 207, endPoint x: 84, endPoint y: 193, distance: 102.3
click at [84, 193] on div "87b4a4377c1974d34b4c02e5825e9ac1 1114 W [PERSON_NAME] 1114 W [PERSON_NAME] - Le…" at bounding box center [171, 189] width 190 height 104
copy div "1114 W [PERSON_NAME] - Left - Fridge H&H Vending"
click at [650, 194] on link "Balena" at bounding box center [652, 188] width 57 height 24
drag, startPoint x: 138, startPoint y: 101, endPoint x: 63, endPoint y: 103, distance: 75.1
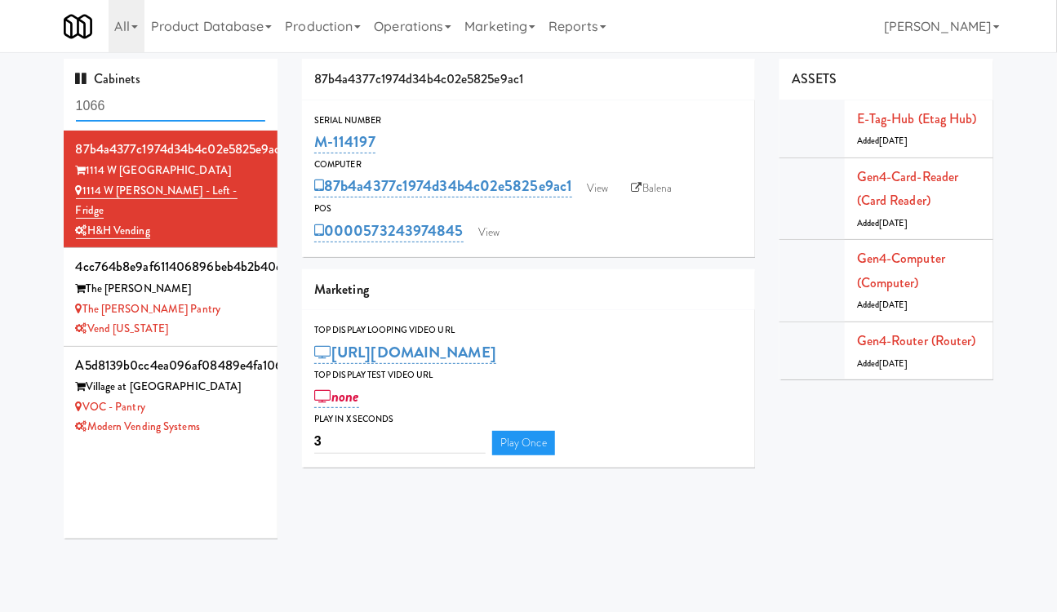
click at [63, 103] on div "Cabinets 1066 87b4a4377c1974d34b4c02e5825e9ac1 1114 W [PERSON_NAME] 1114 W [PER…" at bounding box center [170, 305] width 239 height 492
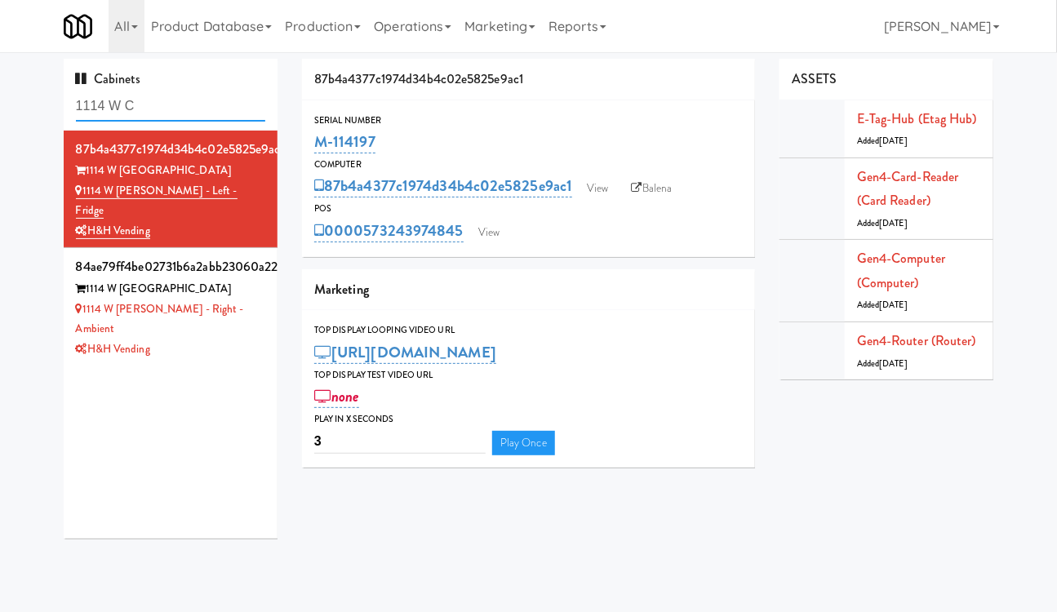
type input "1114 W C"
click at [491, 229] on link "View" at bounding box center [489, 232] width 38 height 24
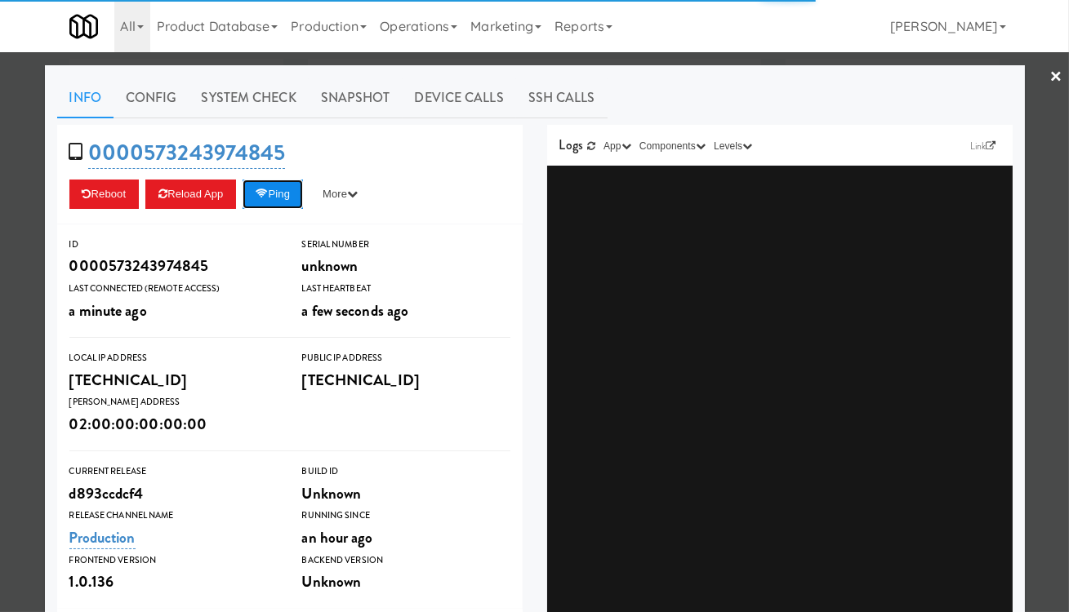
click at [291, 194] on button "Ping" at bounding box center [272, 194] width 60 height 29
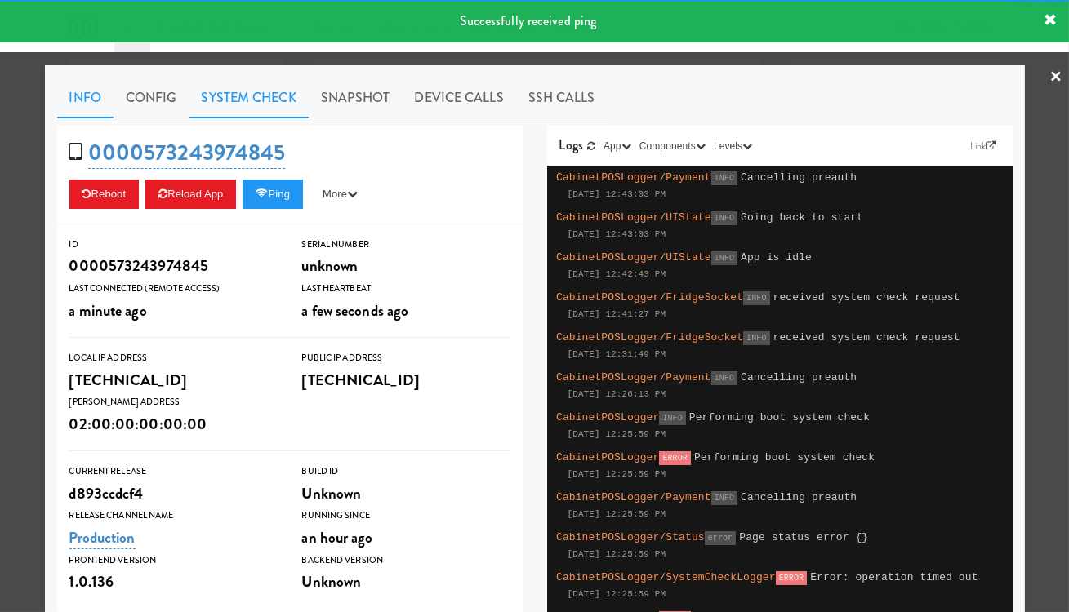
click at [239, 95] on link "System Check" at bounding box center [248, 98] width 119 height 41
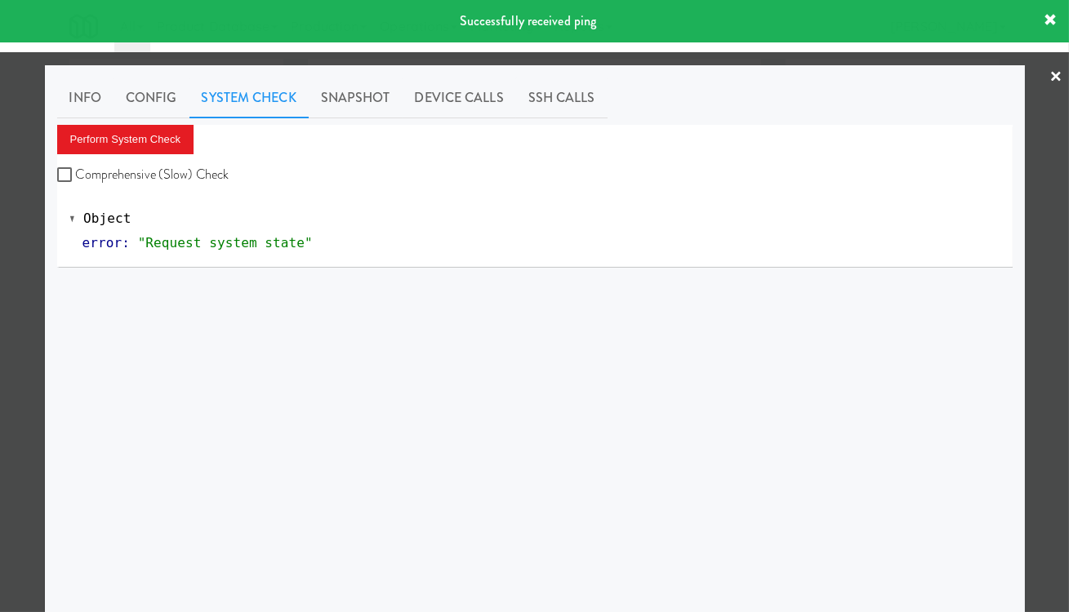
click at [160, 177] on label "Comprehensive (Slow) Check" at bounding box center [143, 174] width 172 height 24
click at [76, 177] on input "Comprehensive (Slow) Check" at bounding box center [66, 175] width 19 height 13
checkbox input "true"
click at [136, 140] on button "Perform System Check" at bounding box center [125, 139] width 137 height 29
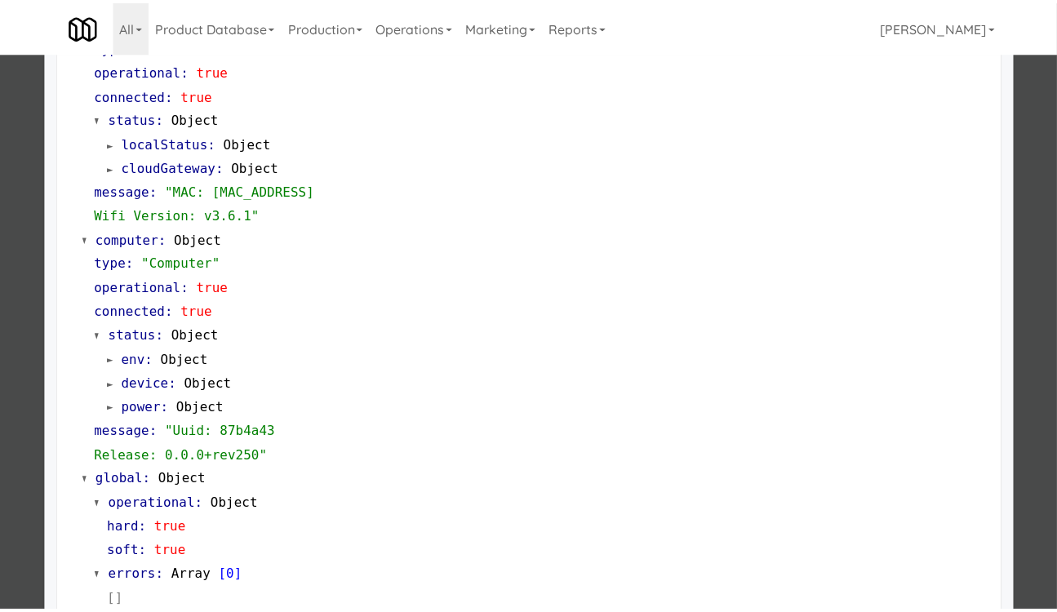
scroll to position [1402, 0]
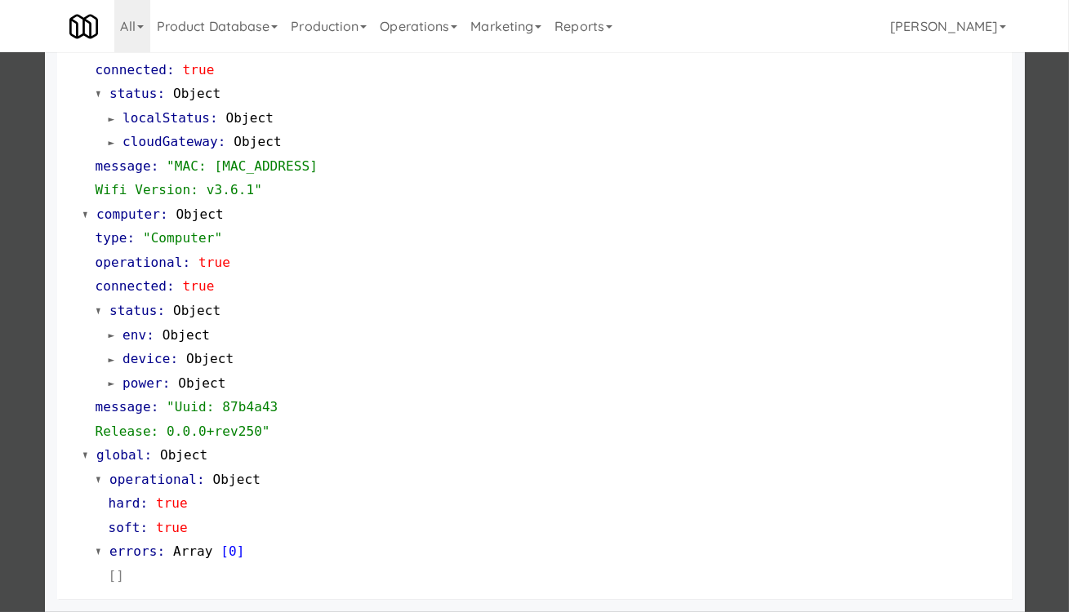
click at [17, 275] on div at bounding box center [534, 306] width 1069 height 612
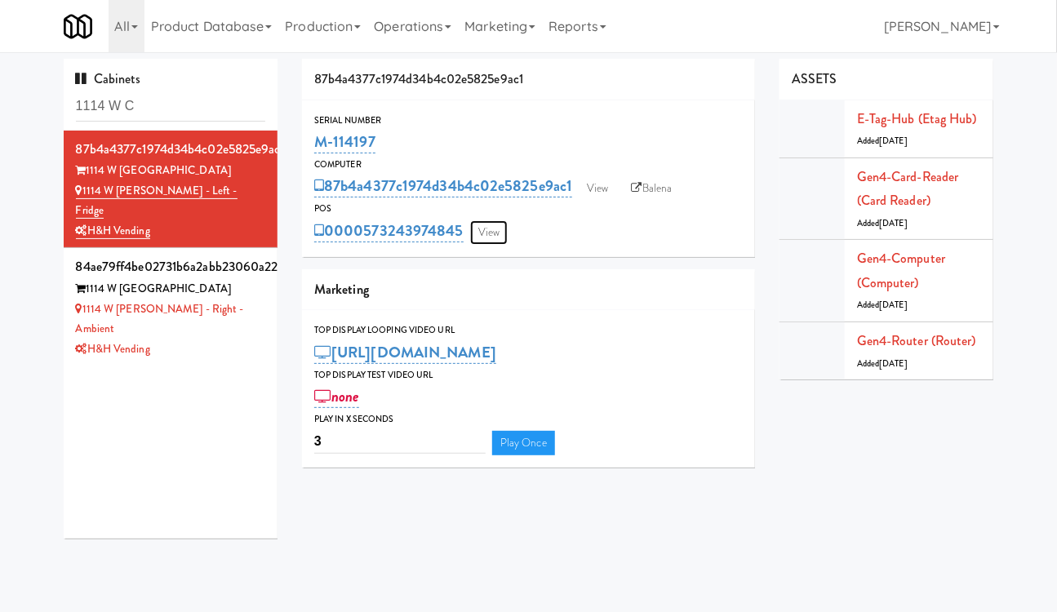
click at [501, 224] on link "View" at bounding box center [489, 232] width 38 height 24
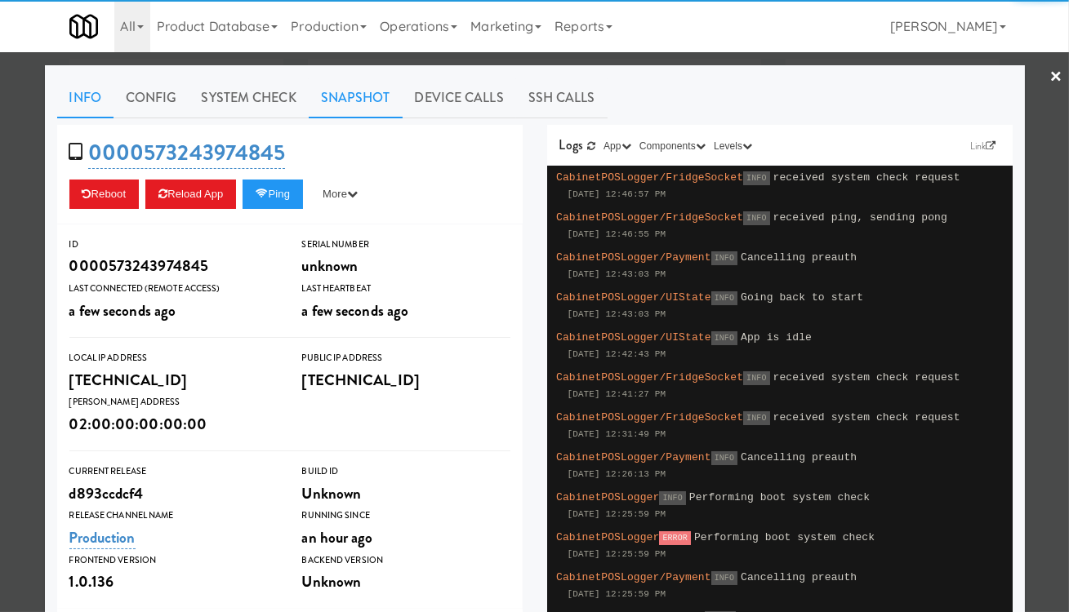
click at [354, 100] on link "Snapshot" at bounding box center [356, 98] width 94 height 41
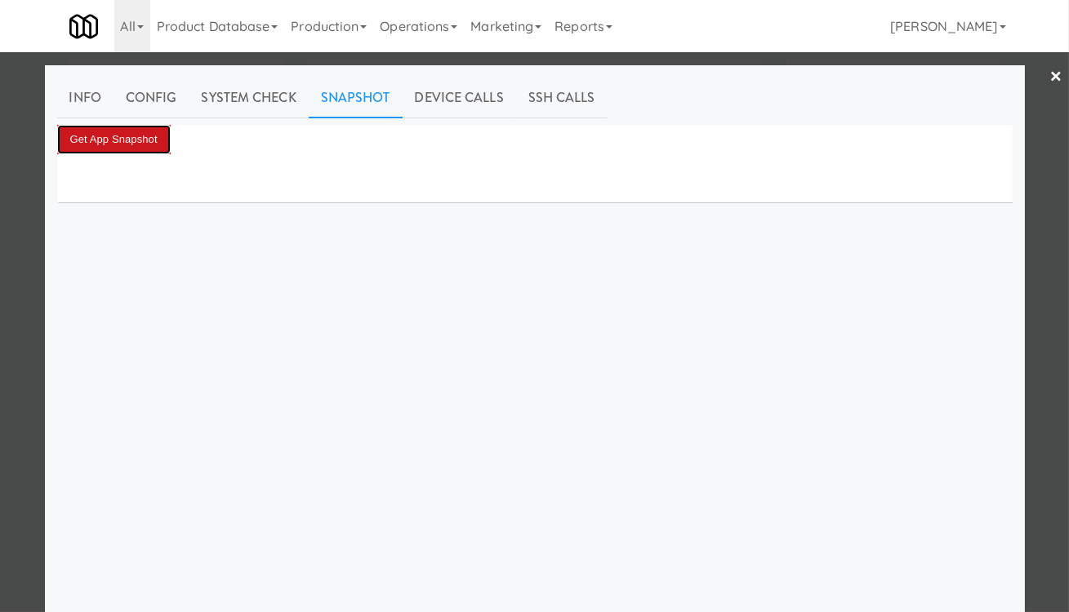
click at [122, 139] on button "Get App Snapshot" at bounding box center [113, 139] width 113 height 29
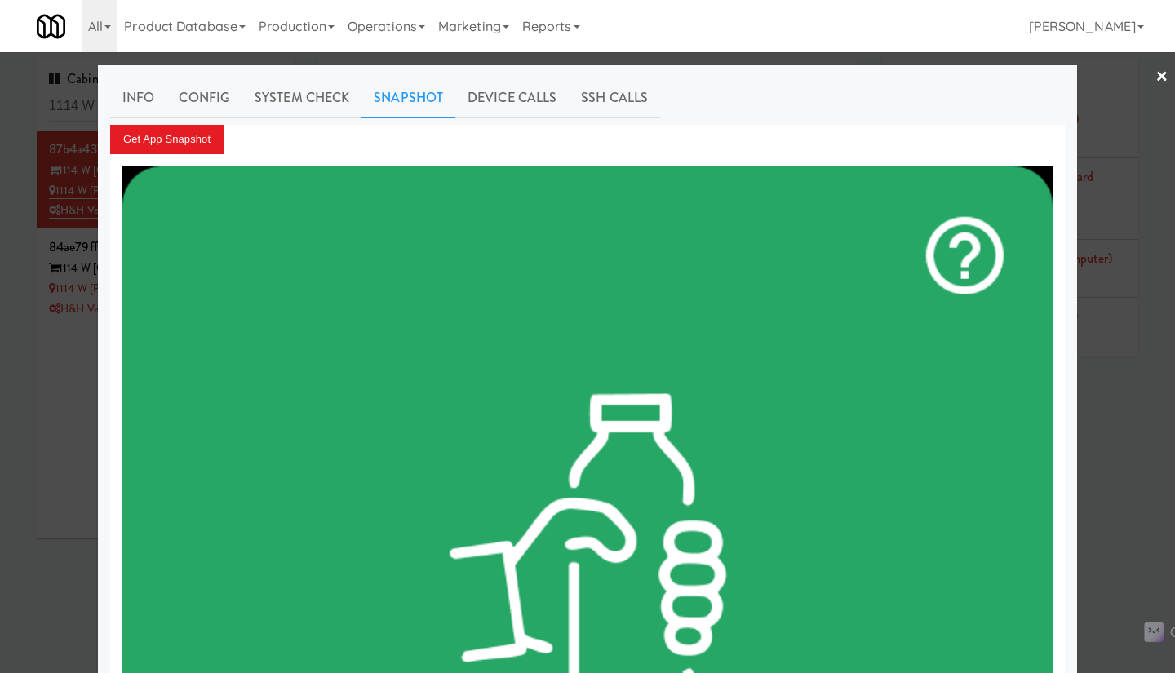
drag, startPoint x: 39, startPoint y: 453, endPoint x: 66, endPoint y: 430, distance: 35.3
click at [39, 453] on div at bounding box center [587, 336] width 1175 height 673
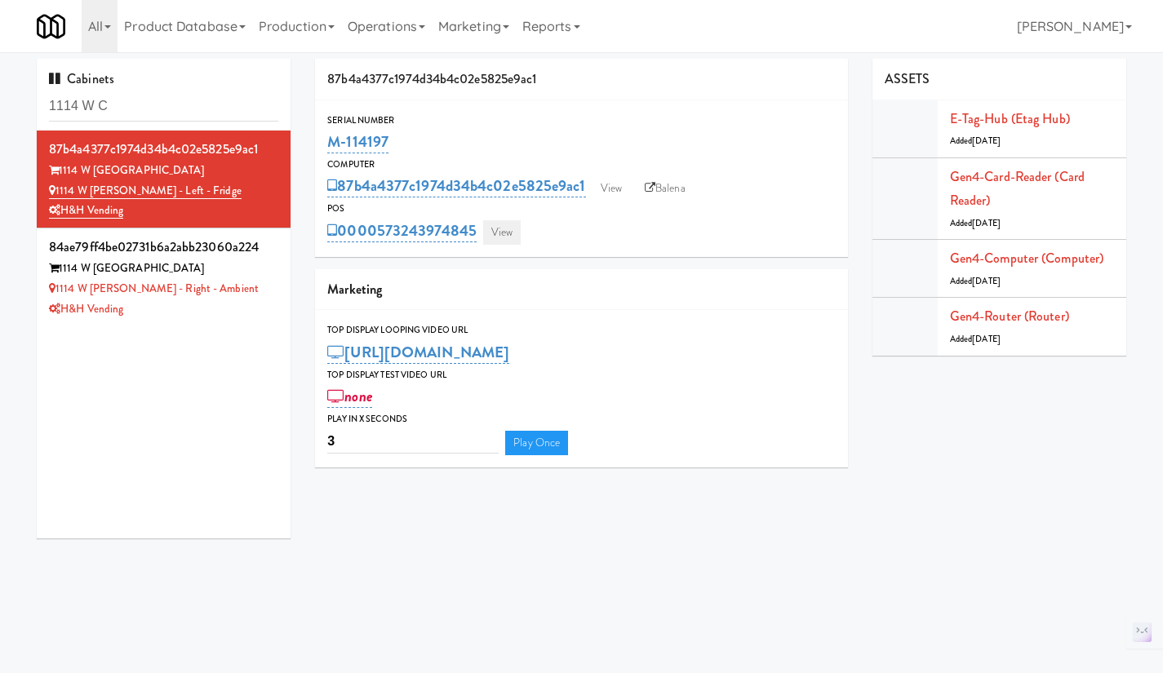
click at [525, 224] on div "0000573243974845 View" at bounding box center [581, 231] width 509 height 28
click at [505, 234] on link "View" at bounding box center [502, 232] width 38 height 24
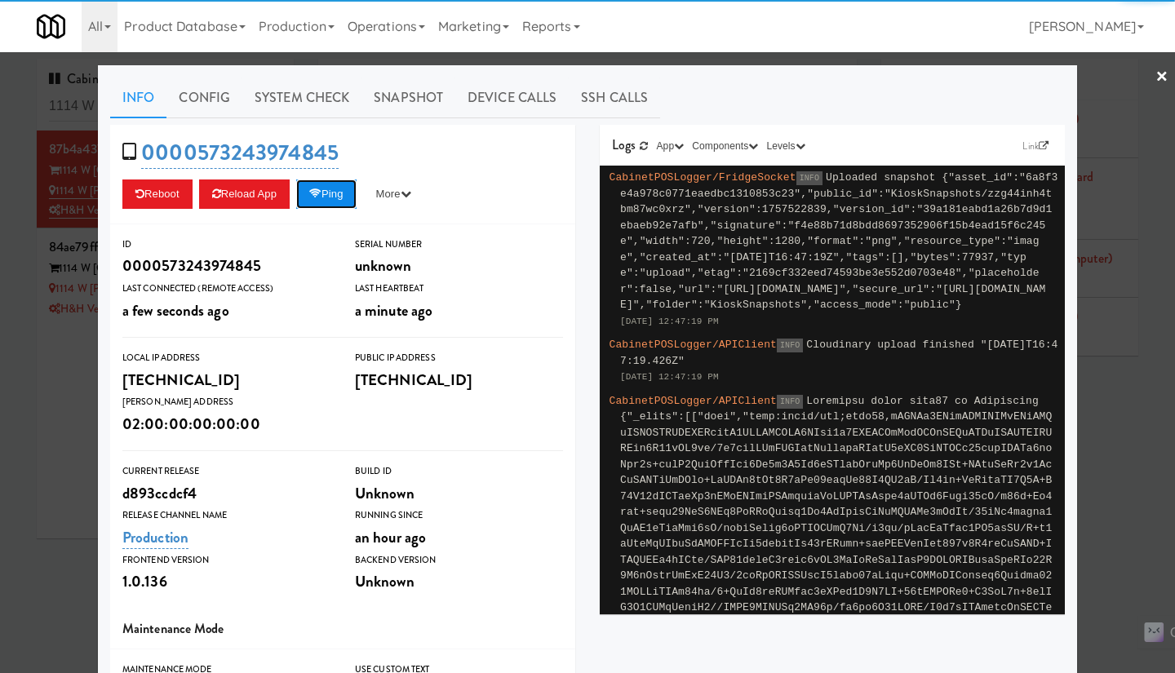
click at [322, 196] on button "Ping" at bounding box center [326, 194] width 60 height 29
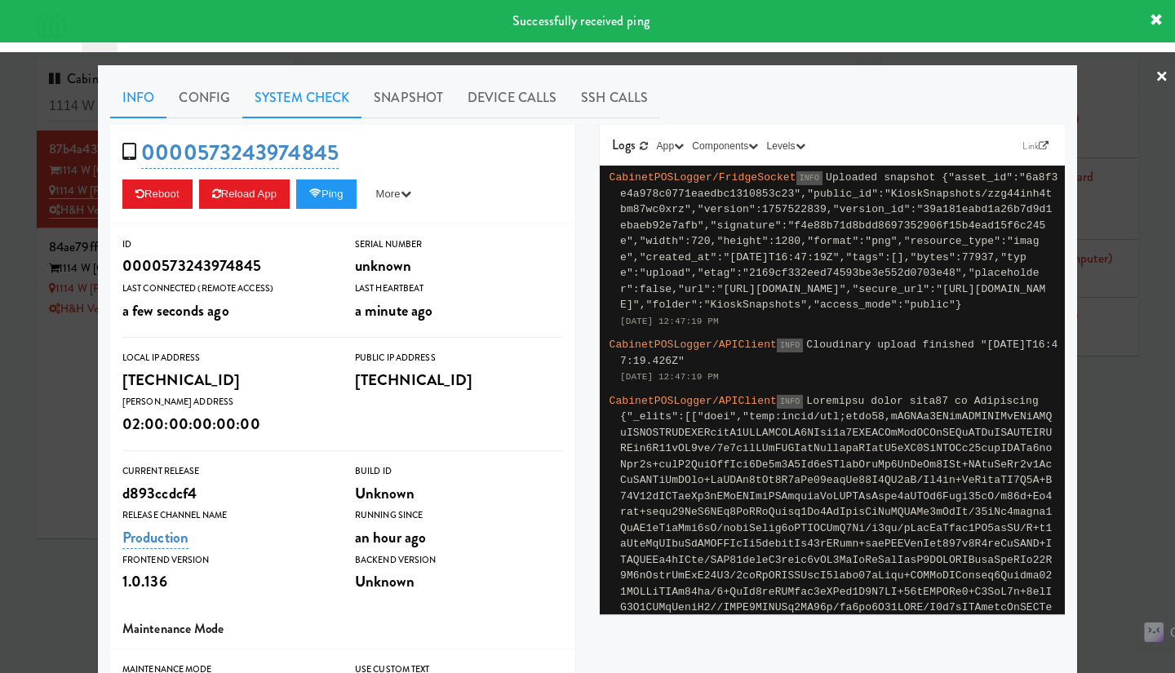
click at [277, 106] on link "System Check" at bounding box center [301, 98] width 119 height 41
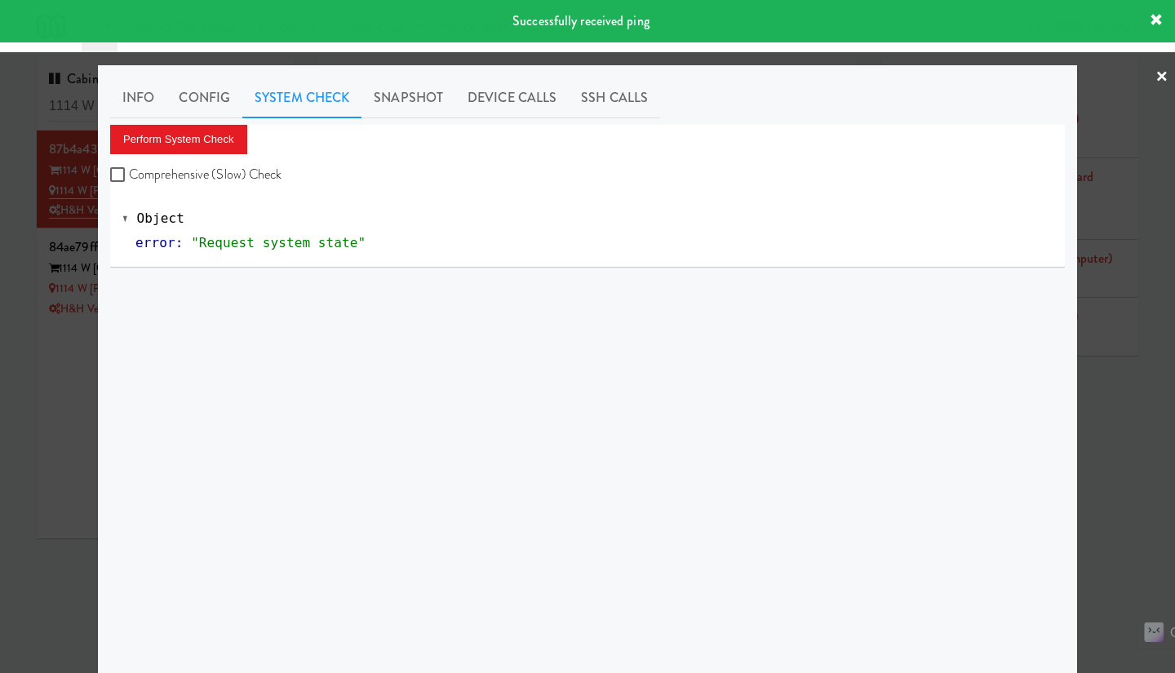
click at [174, 172] on label "Comprehensive (Slow) Check" at bounding box center [196, 174] width 172 height 24
click at [129, 172] on input "Comprehensive (Slow) Check" at bounding box center [119, 175] width 19 height 13
checkbox input "true"
click at [173, 149] on button "Perform System Check" at bounding box center [178, 139] width 137 height 29
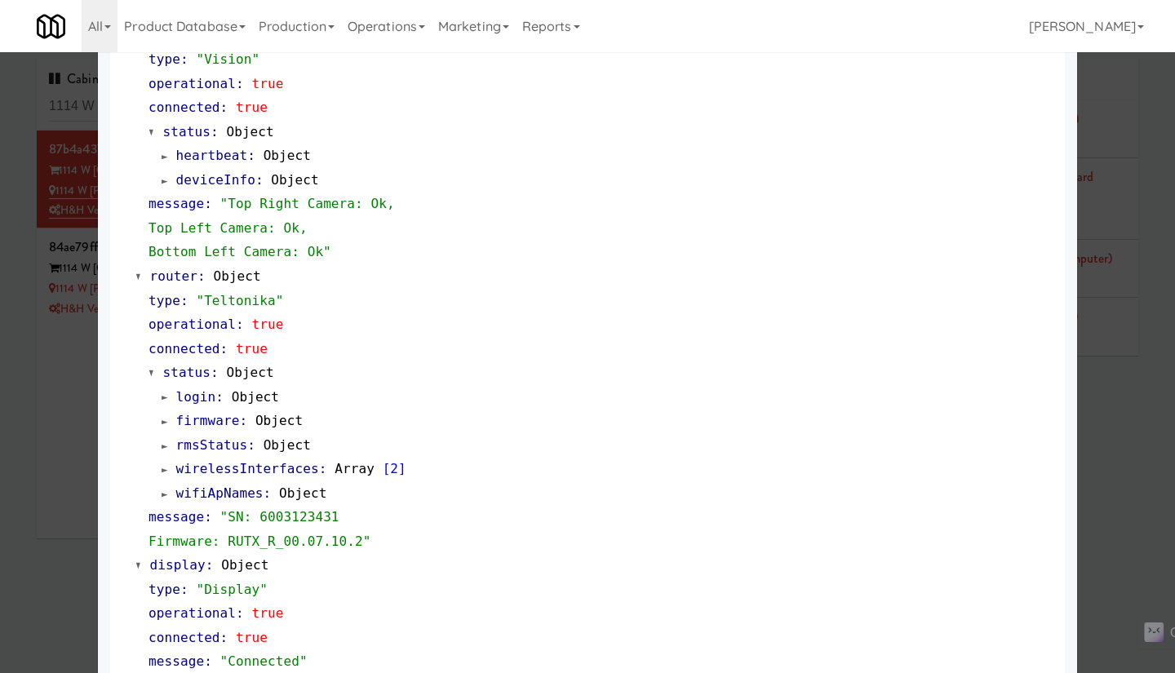
scroll to position [1341, 0]
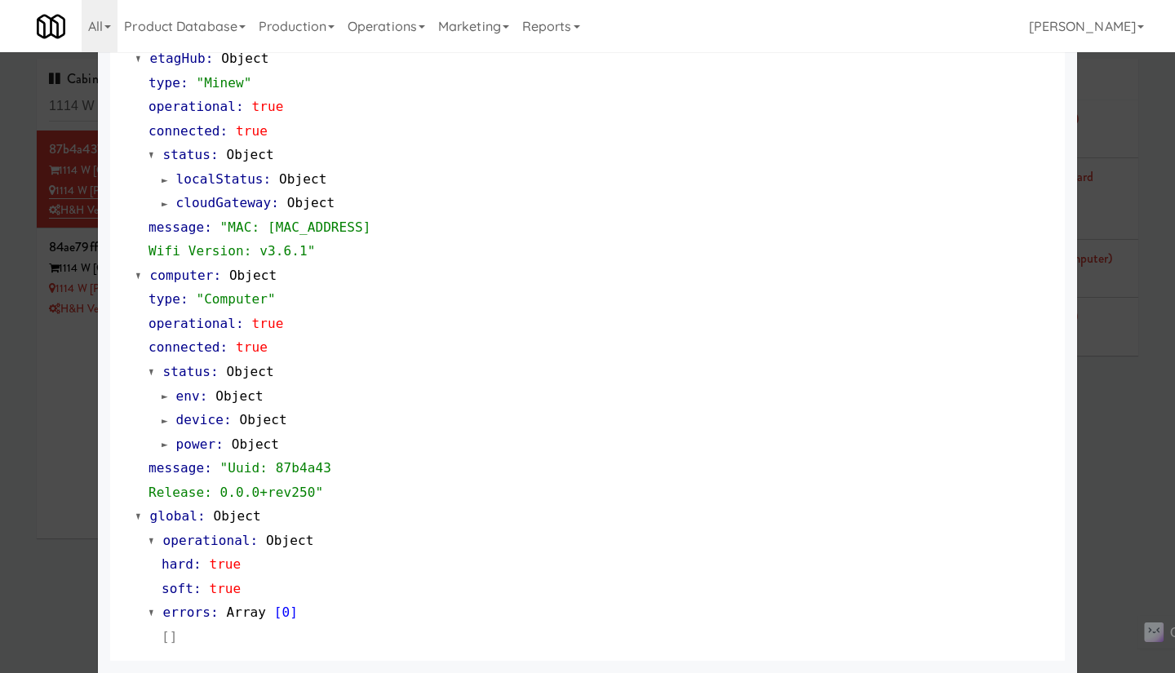
click at [47, 447] on div at bounding box center [587, 336] width 1175 height 673
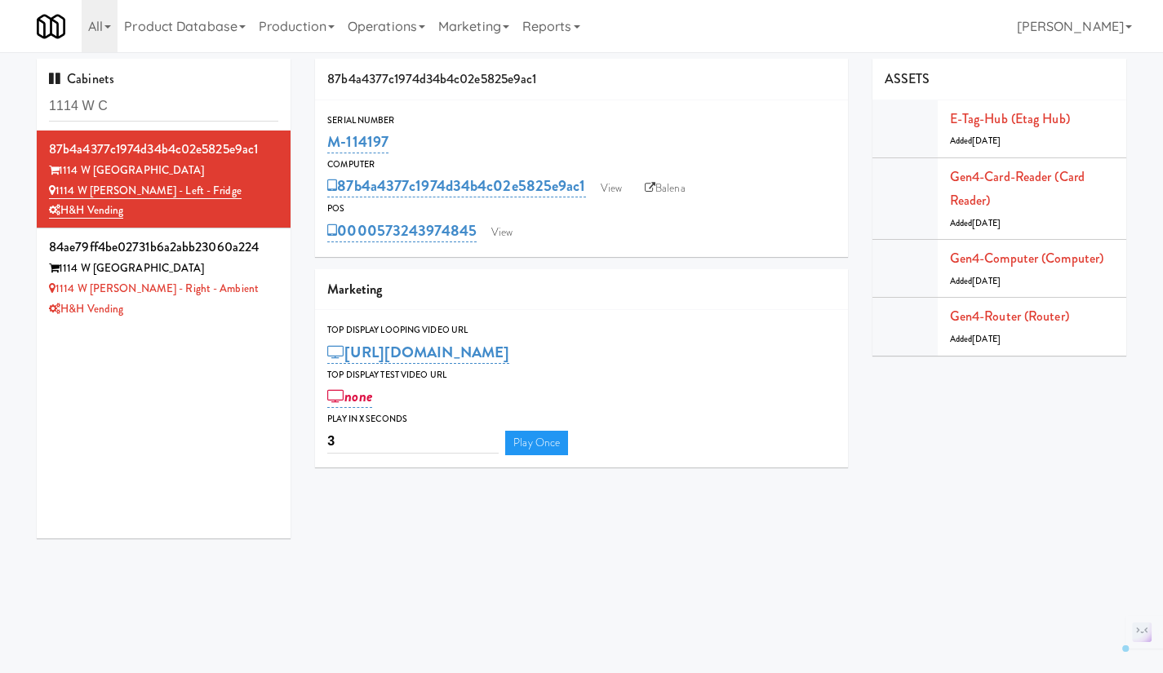
drag, startPoint x: 430, startPoint y: 138, endPoint x: 319, endPoint y: 138, distance: 111.0
click at [319, 138] on div "Serial Number M-114197" at bounding box center [581, 135] width 533 height 44
copy link "M-114197"
click at [778, 324] on link "Gen4-router (Router)" at bounding box center [1009, 316] width 119 height 19
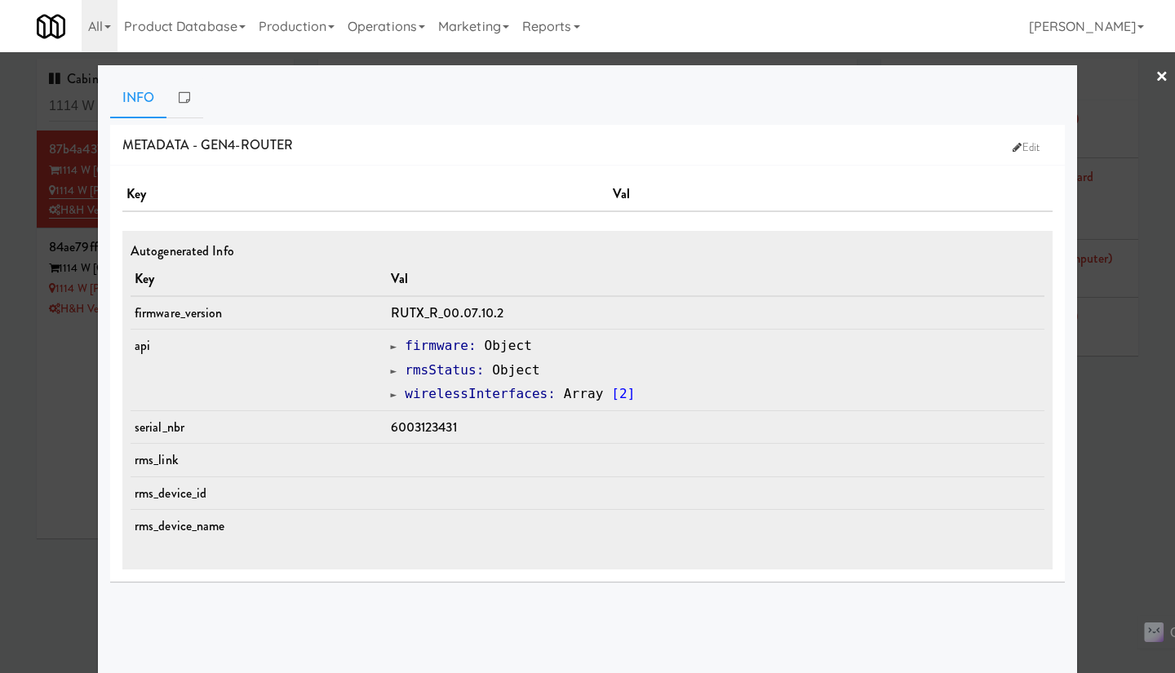
click at [441, 422] on span "6003123431" at bounding box center [424, 427] width 66 height 19
copy span "6003123431"
click at [778, 413] on div at bounding box center [587, 336] width 1175 height 673
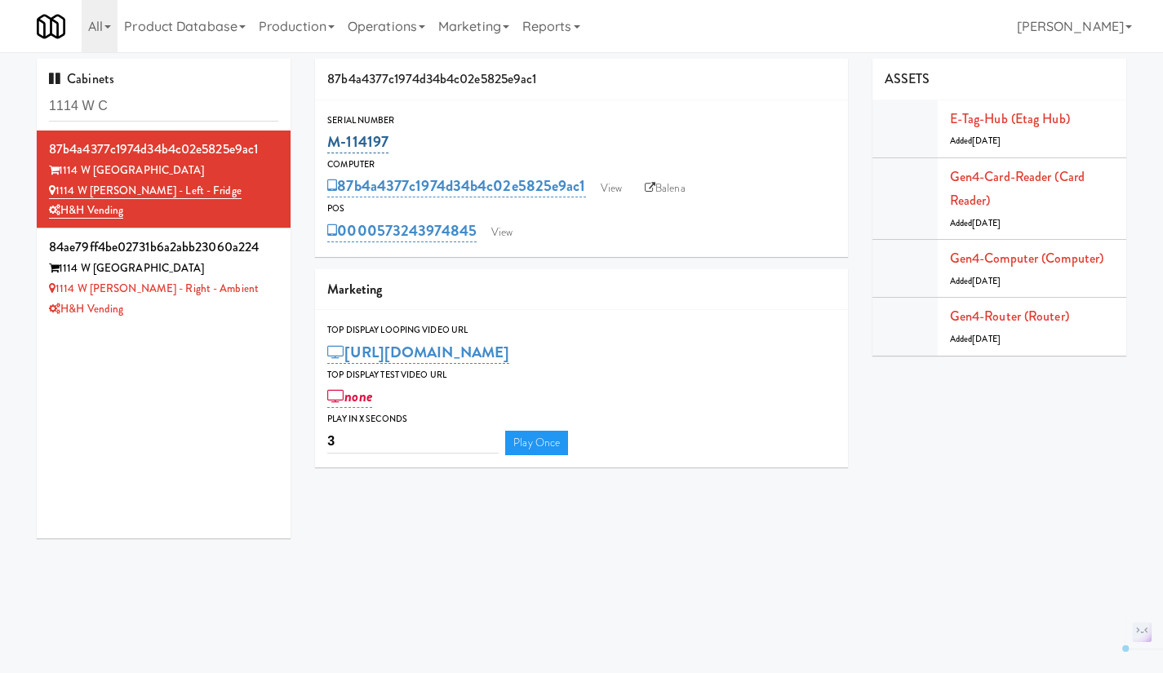
drag, startPoint x: 404, startPoint y: 132, endPoint x: 331, endPoint y: 134, distance: 72.7
click at [331, 134] on div "M-114197" at bounding box center [581, 142] width 509 height 28
copy link "M-114197"
click at [676, 173] on div "87b4a4377c1974d34b4c02e5825e9ac1 View Balena" at bounding box center [581, 186] width 509 height 28
click at [675, 181] on link "Balena" at bounding box center [665, 188] width 57 height 24
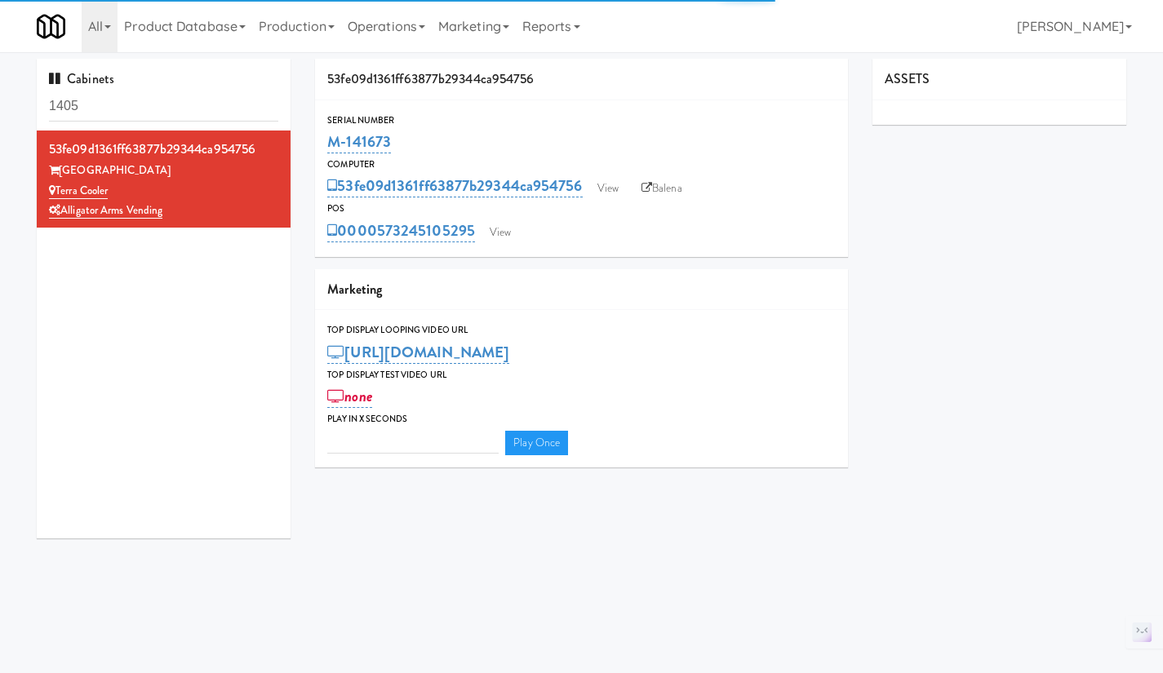
type input "3"
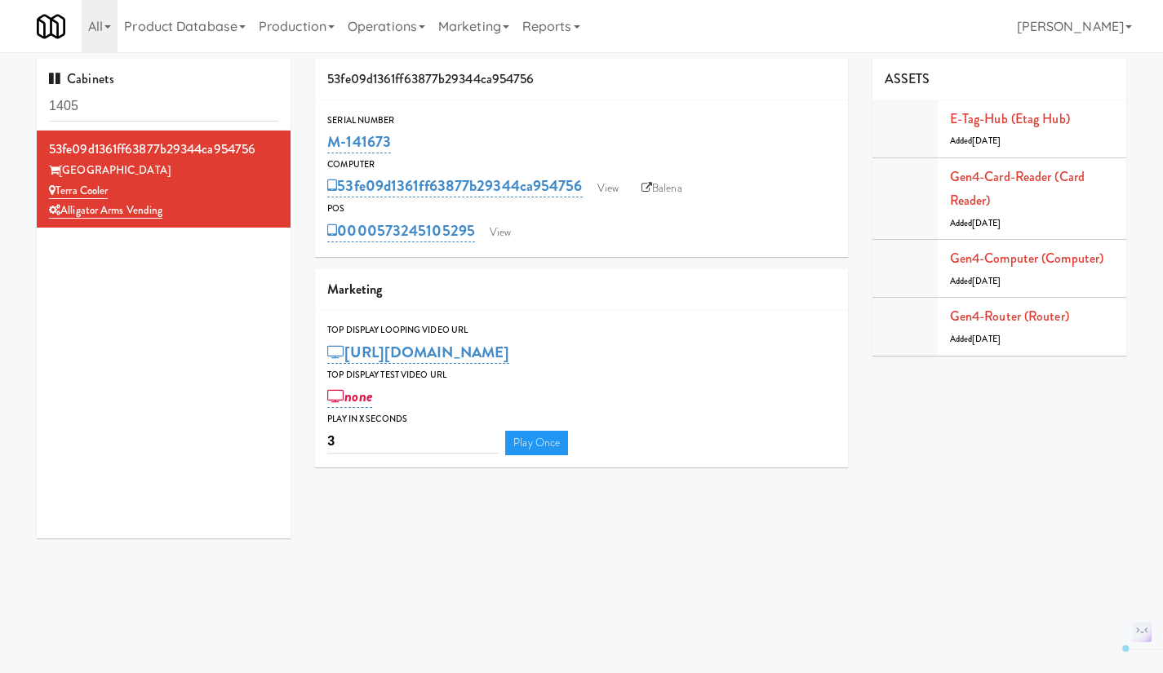
drag, startPoint x: 407, startPoint y: 143, endPoint x: 320, endPoint y: 141, distance: 86.5
click at [314, 140] on div "53fe09d1361ff63877b29344ca954756 Serial Number M-141673 Computer 53fe09d1361ff6…" at bounding box center [582, 269] width 558 height 421
copy link "M-141673"
click at [504, 231] on link "View" at bounding box center [501, 232] width 38 height 24
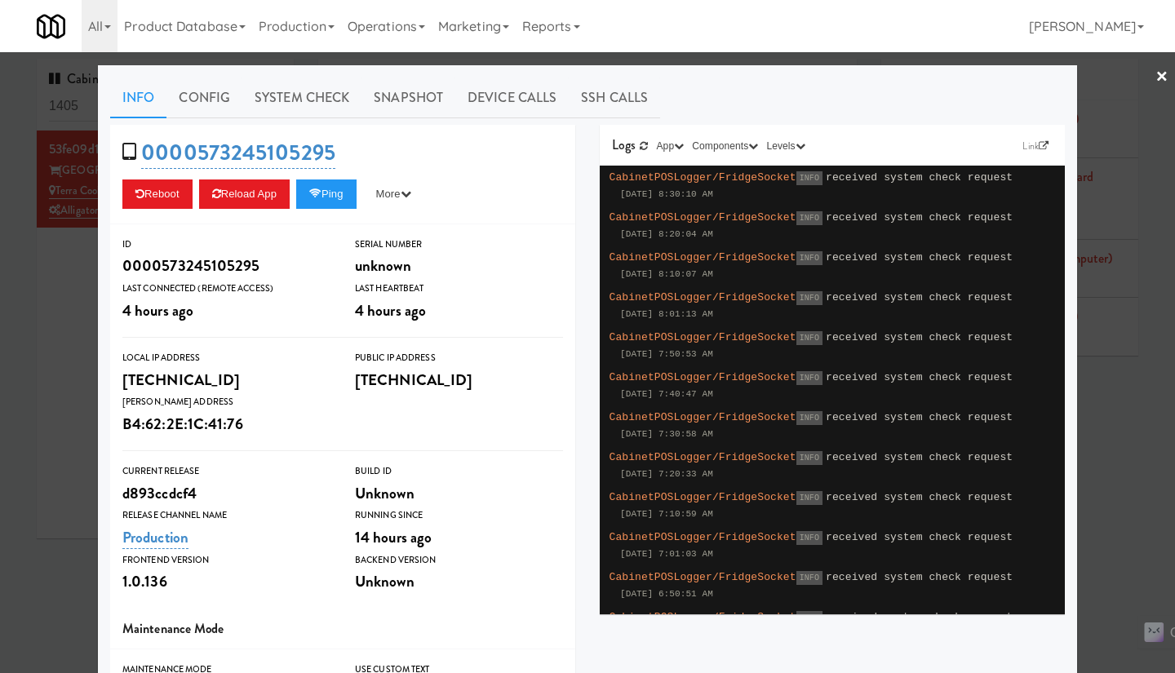
click at [55, 319] on div at bounding box center [587, 336] width 1175 height 673
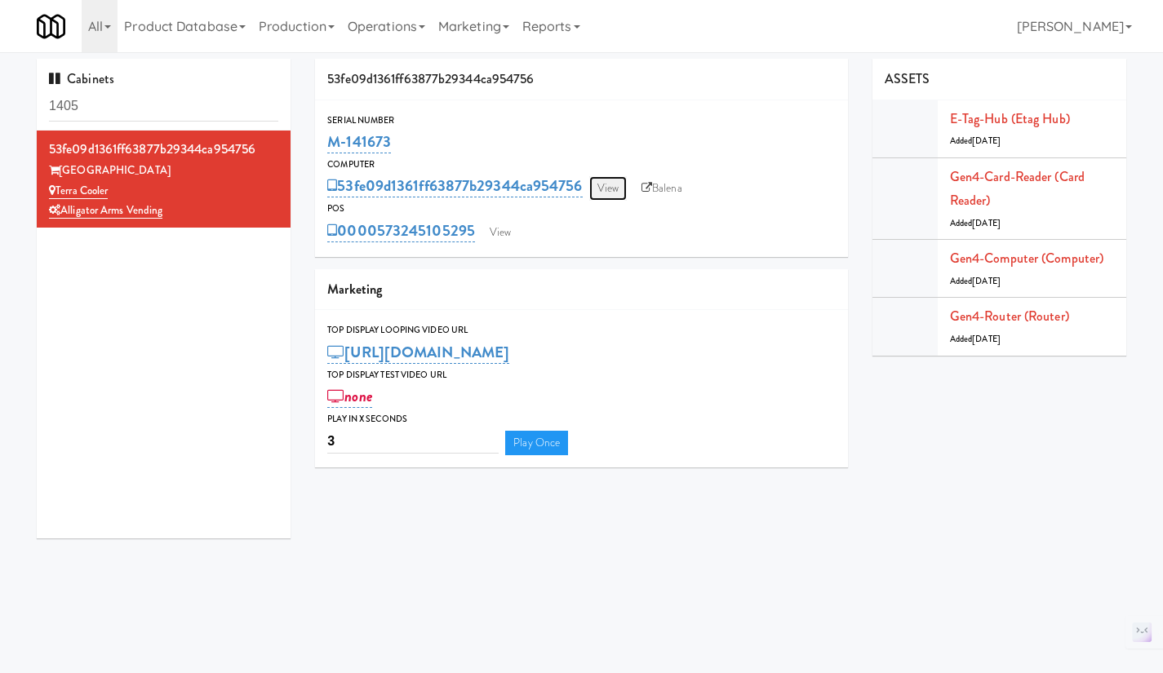
click at [603, 190] on link "View" at bounding box center [608, 188] width 38 height 24
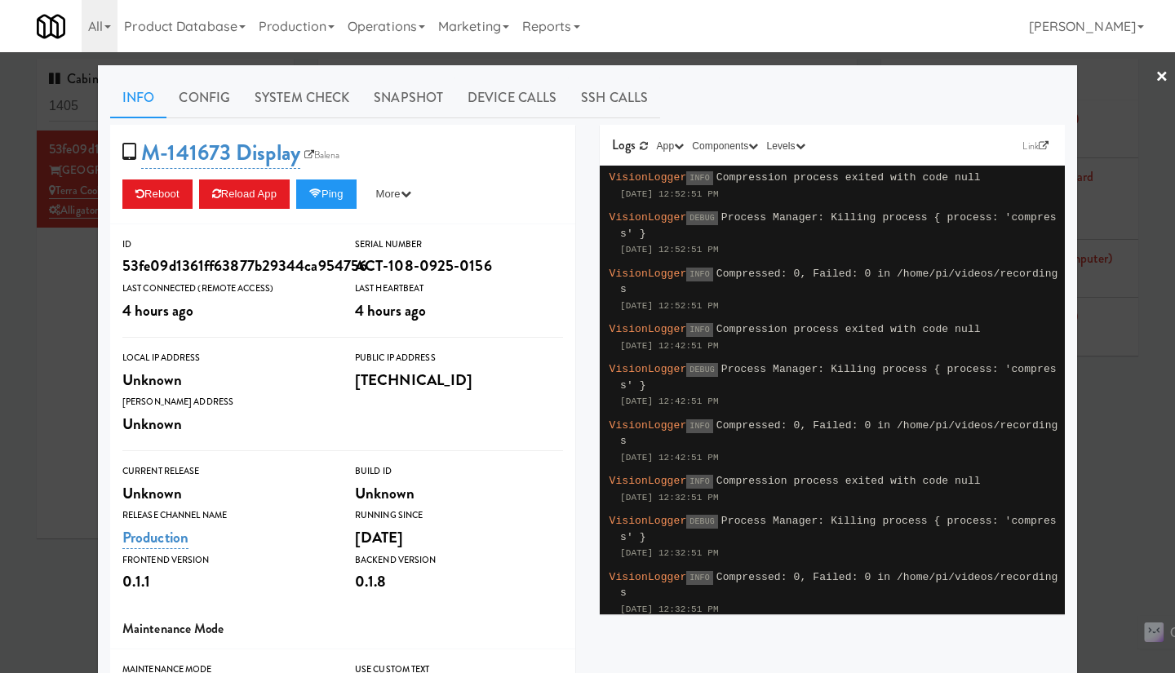
click at [75, 348] on div at bounding box center [587, 336] width 1175 height 673
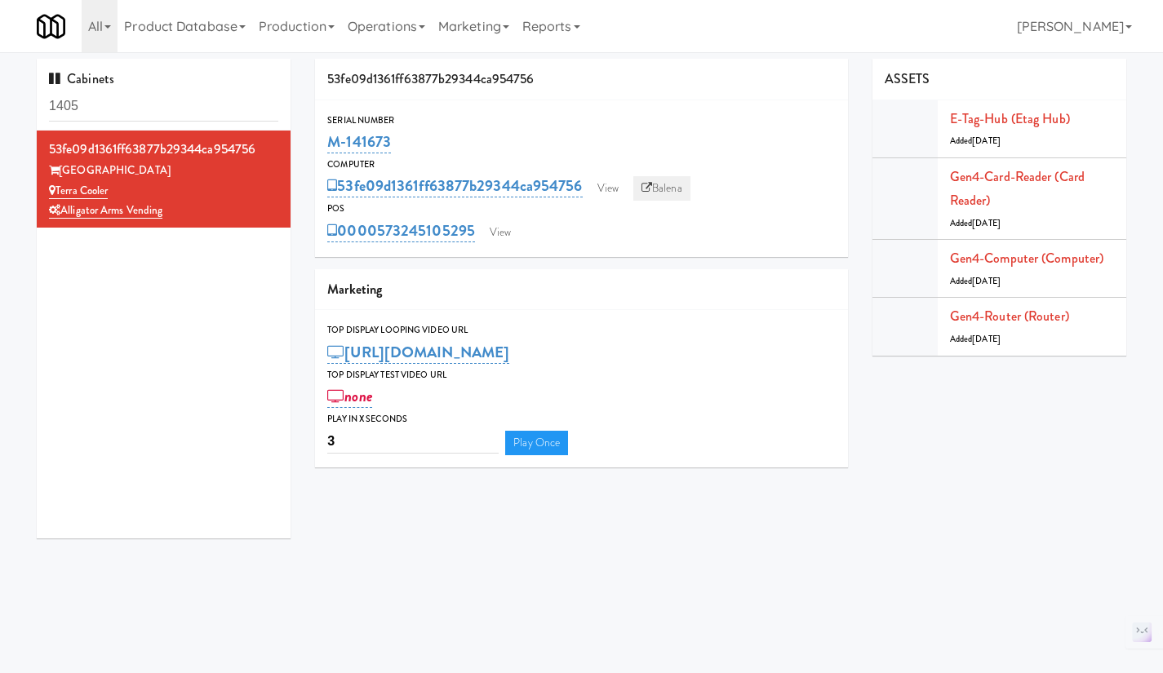
click at [652, 186] on icon at bounding box center [647, 188] width 11 height 11
drag, startPoint x: 410, startPoint y: 136, endPoint x: 322, endPoint y: 141, distance: 88.3
click at [322, 141] on div "Serial Number M-141673" at bounding box center [581, 135] width 533 height 44
copy link "M-141673"
drag, startPoint x: 184, startPoint y: 209, endPoint x: 63, endPoint y: 212, distance: 121.7
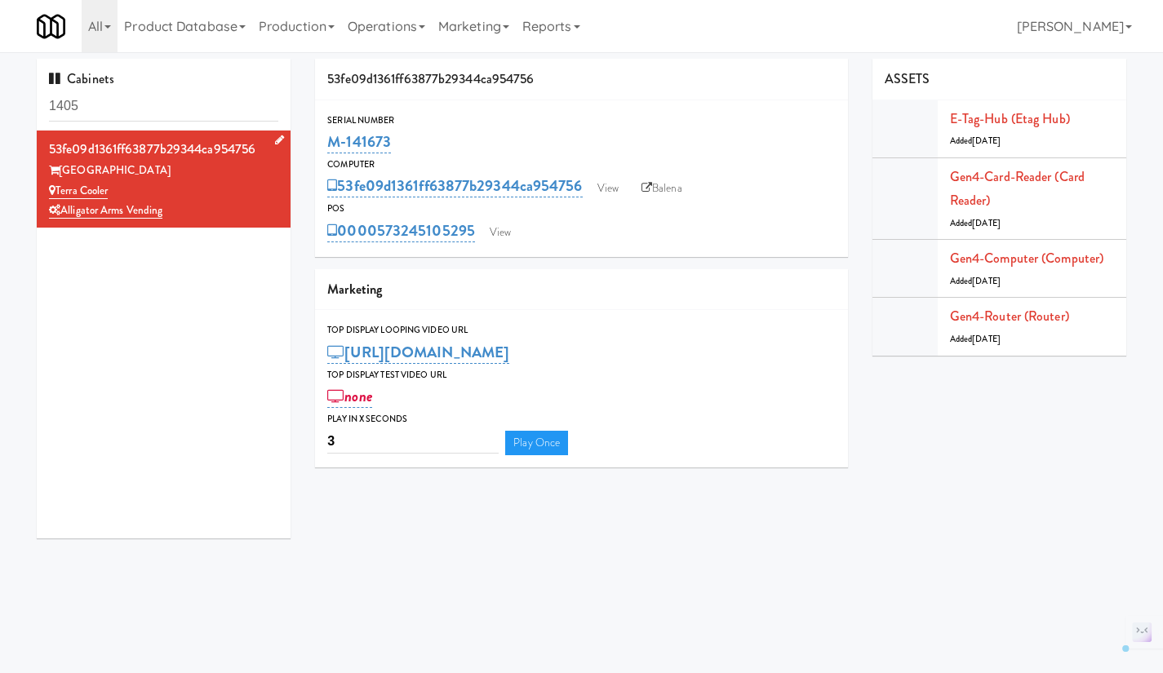
click at [63, 212] on div "Alligator Arms Vending" at bounding box center [163, 211] width 229 height 20
copy link "Alligator Arms Vending"
click at [127, 104] on input "1405" at bounding box center [163, 106] width 229 height 30
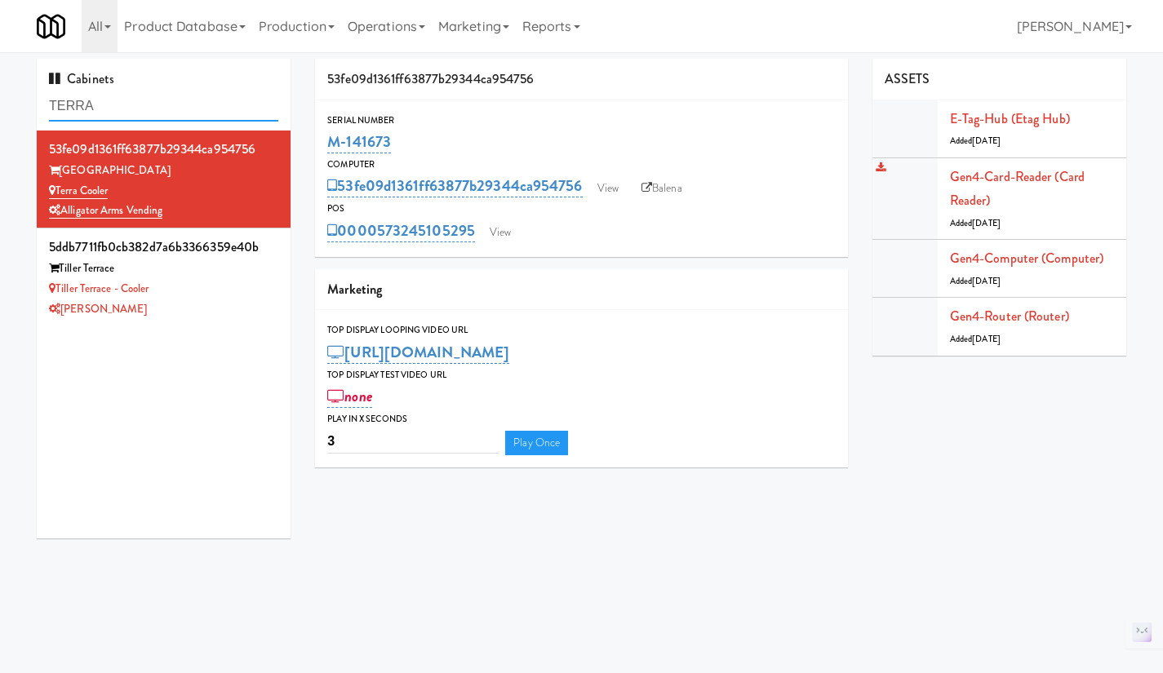
type input "TERRA"
